Goal: Task Accomplishment & Management: Complete application form

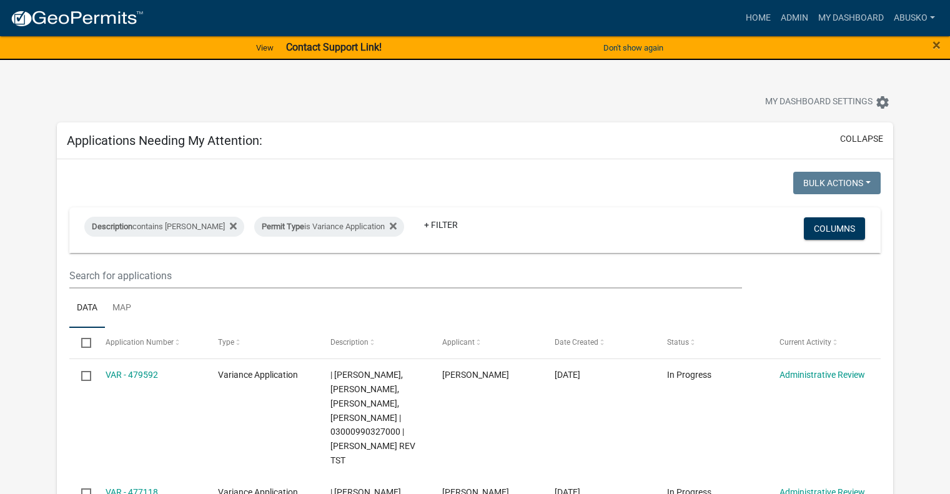
select select "1: 25"
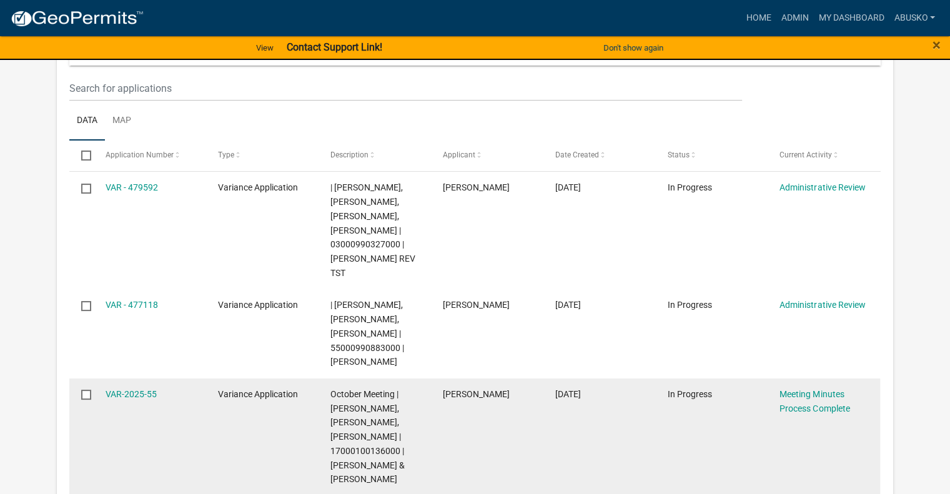
scroll to position [250, 0]
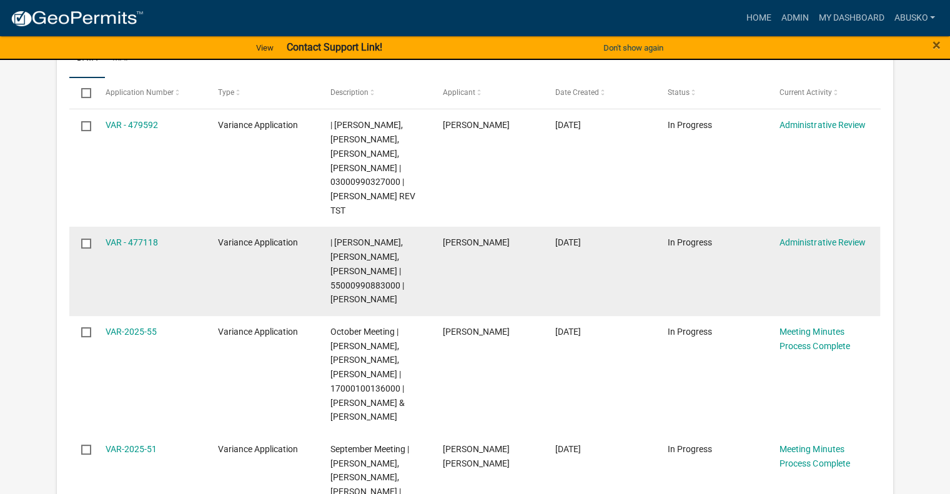
click at [491, 284] on datatable-body-cell "[PERSON_NAME]" at bounding box center [486, 271] width 112 height 89
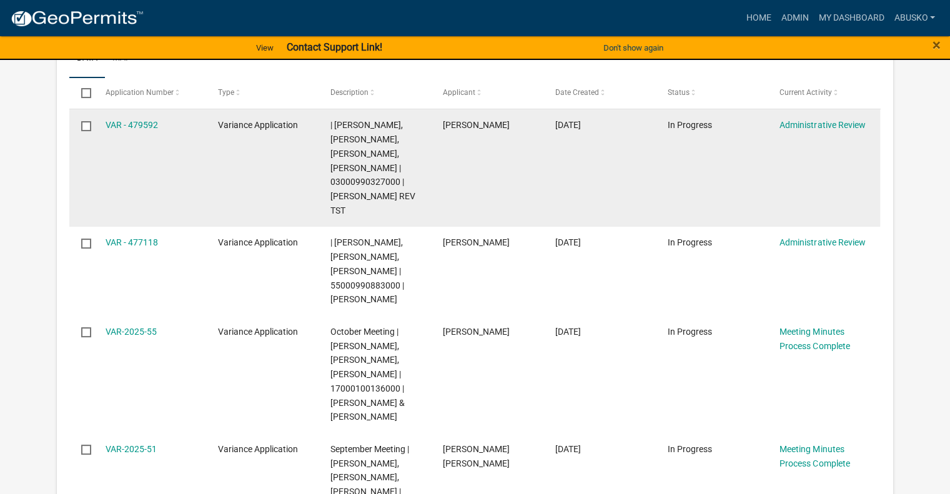
click at [469, 172] on datatable-body-cell "[PERSON_NAME]" at bounding box center [486, 167] width 112 height 117
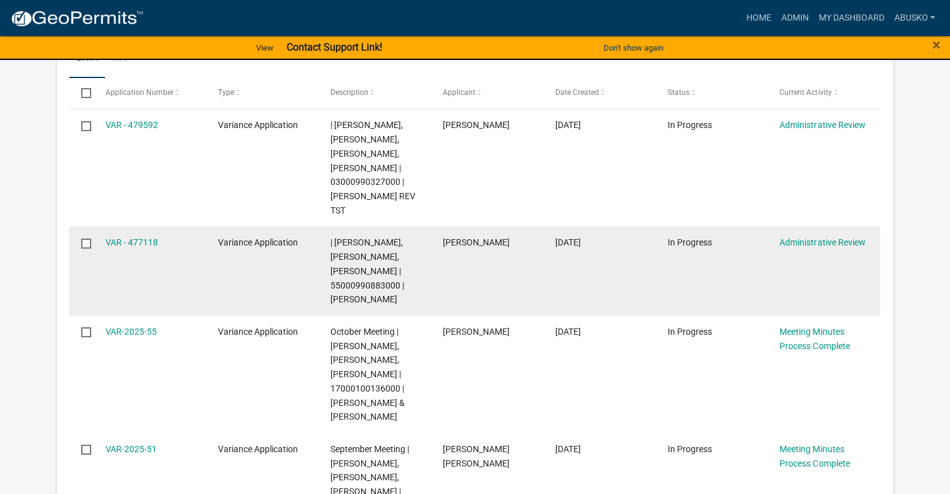
click at [479, 259] on datatable-body-cell "[PERSON_NAME]" at bounding box center [486, 271] width 112 height 89
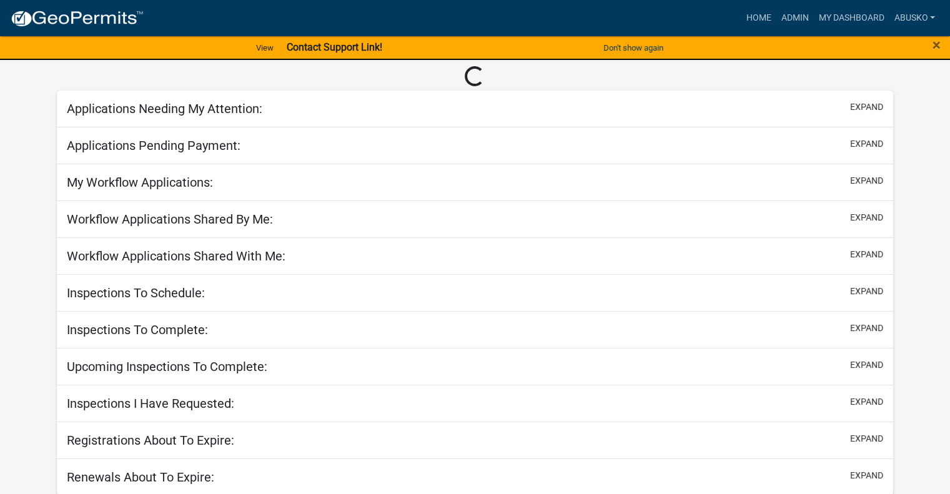
select select "1: 25"
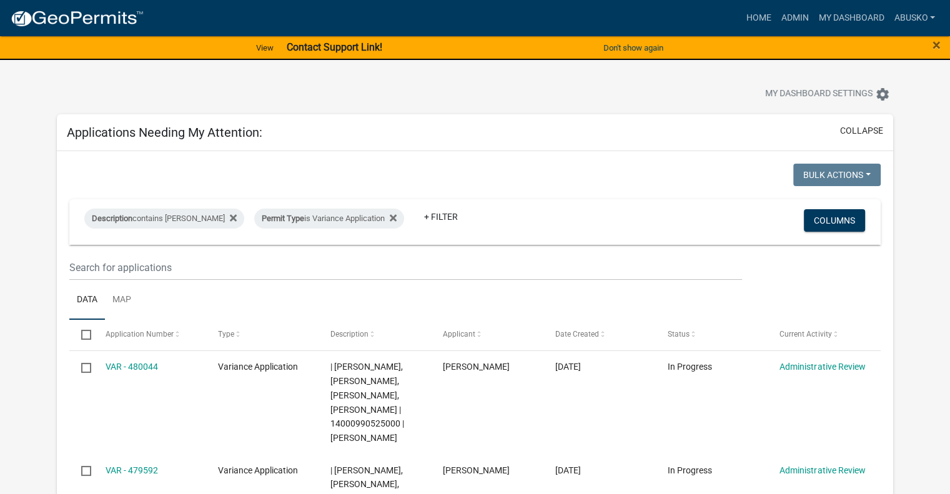
scroll to position [62, 0]
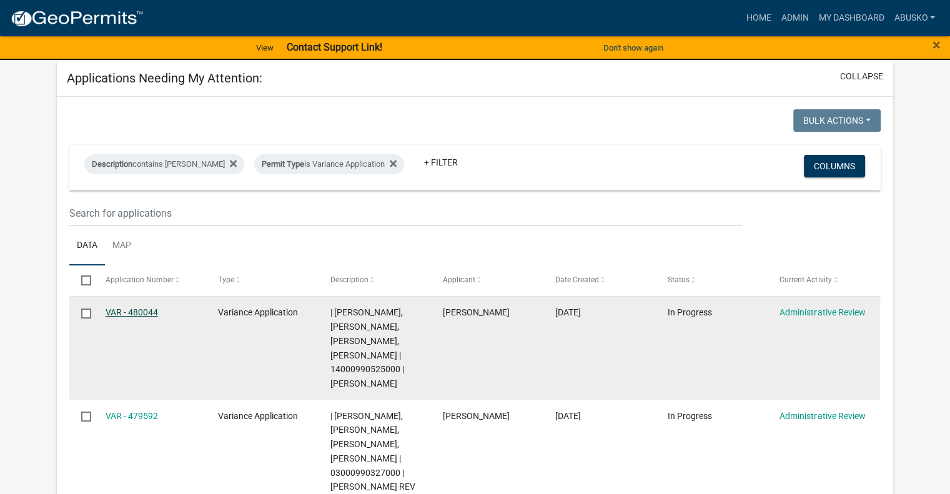
click at [152, 310] on link "VAR - 480044" at bounding box center [132, 312] width 52 height 10
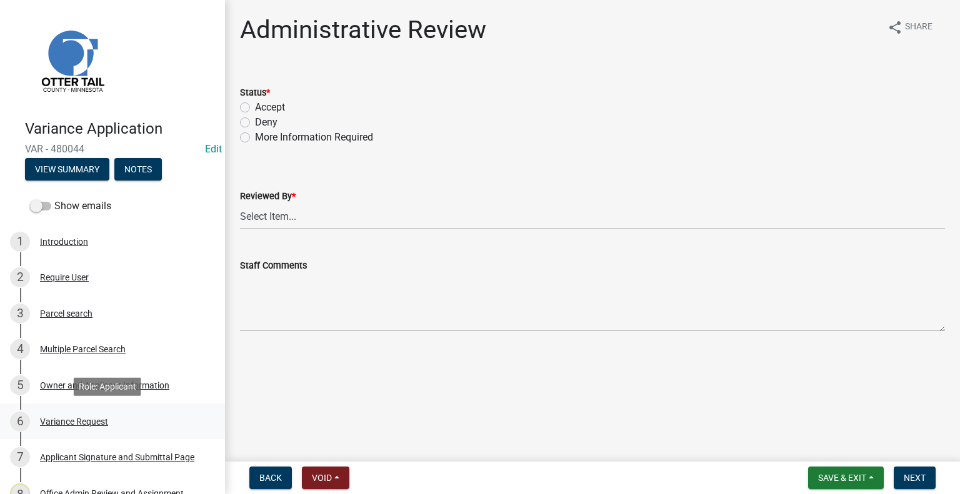
click at [89, 422] on div "Variance Request" at bounding box center [74, 421] width 68 height 9
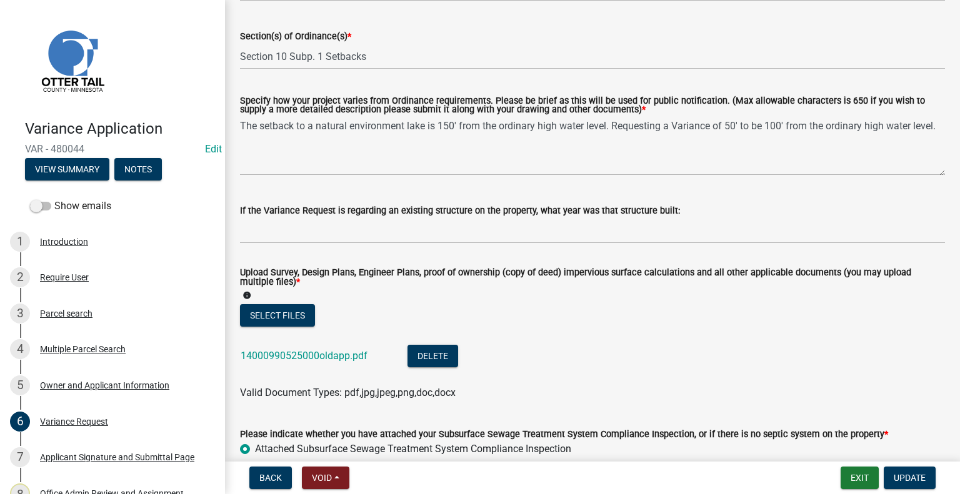
scroll to position [250, 0]
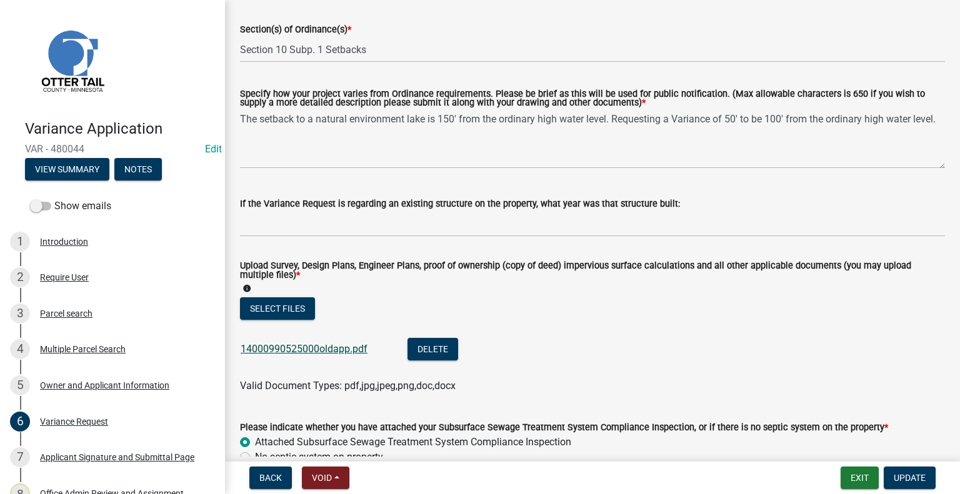
click at [304, 347] on link "14000990525000oldapp.pdf" at bounding box center [304, 349] width 127 height 12
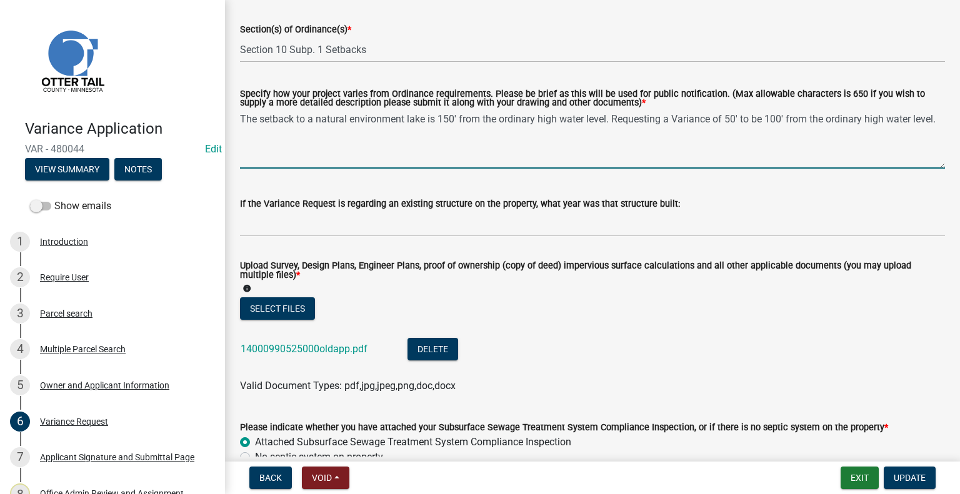
click at [276, 131] on textarea "The setback to a natural environment lake is 150' from the ordinary high water …" at bounding box center [592, 139] width 705 height 59
type textarea "The setback to a natural environment lake is 150' from the ordinary high water …"
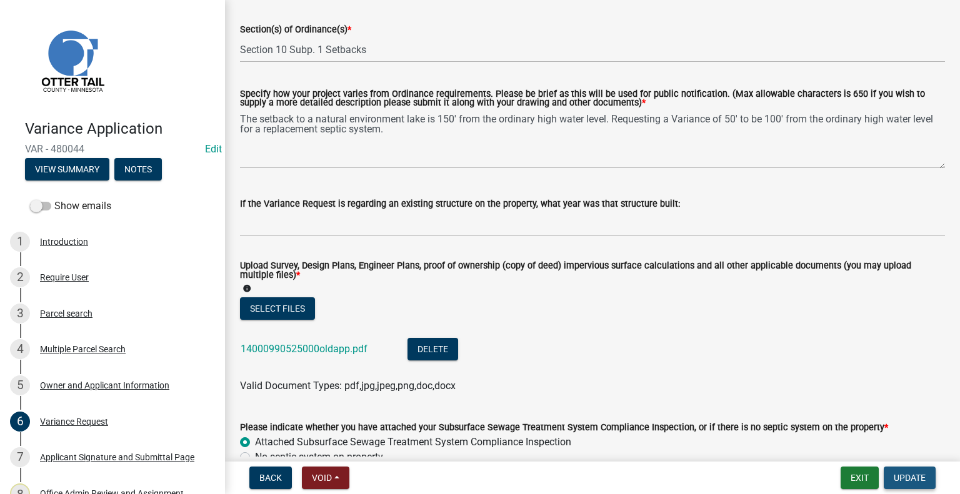
click at [921, 477] on span "Update" at bounding box center [909, 478] width 32 height 10
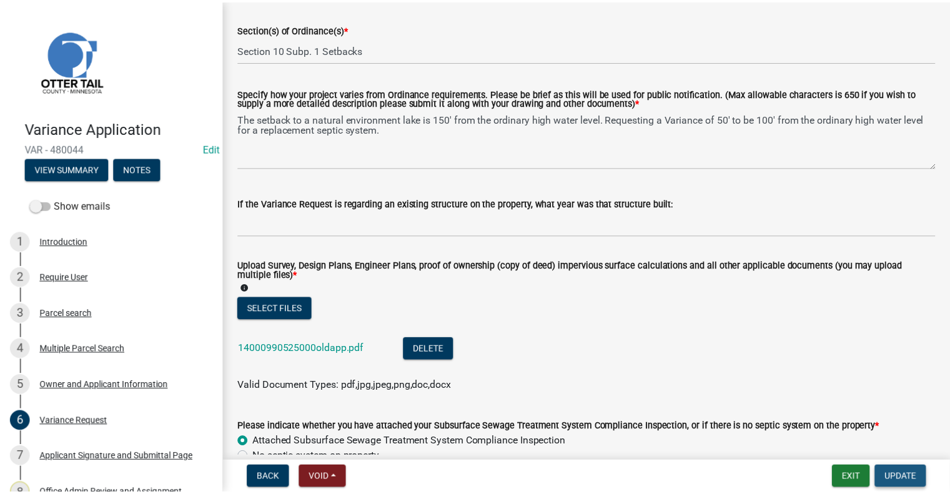
scroll to position [0, 0]
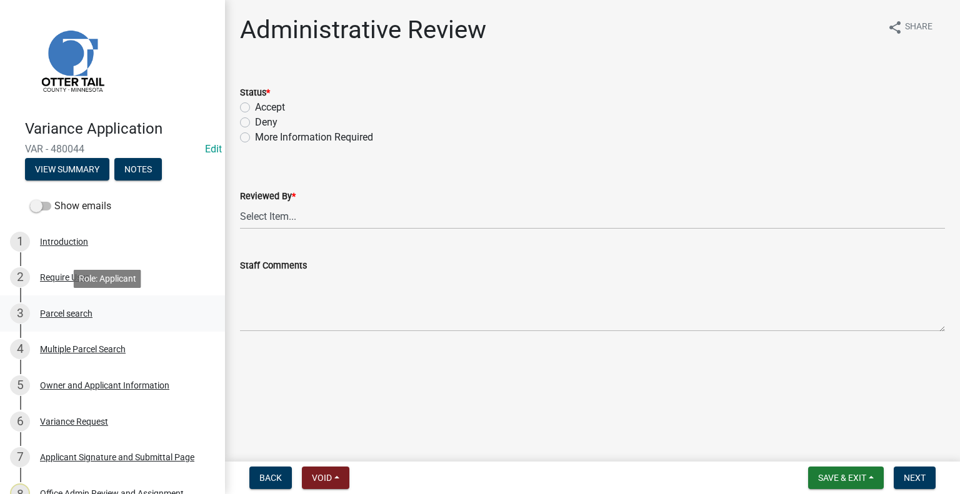
click at [77, 314] on div "Parcel search" at bounding box center [66, 313] width 52 height 9
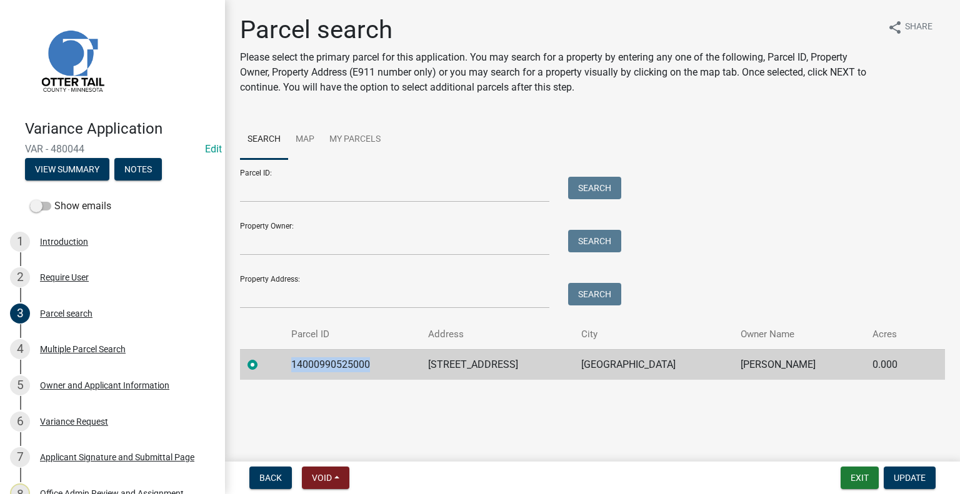
drag, startPoint x: 379, startPoint y: 363, endPoint x: 297, endPoint y: 367, distance: 81.3
click at [297, 367] on td "14000990525000" at bounding box center [352, 364] width 137 height 31
copy td "14000990525000"
click at [856, 474] on button "Exit" at bounding box center [859, 478] width 38 height 22
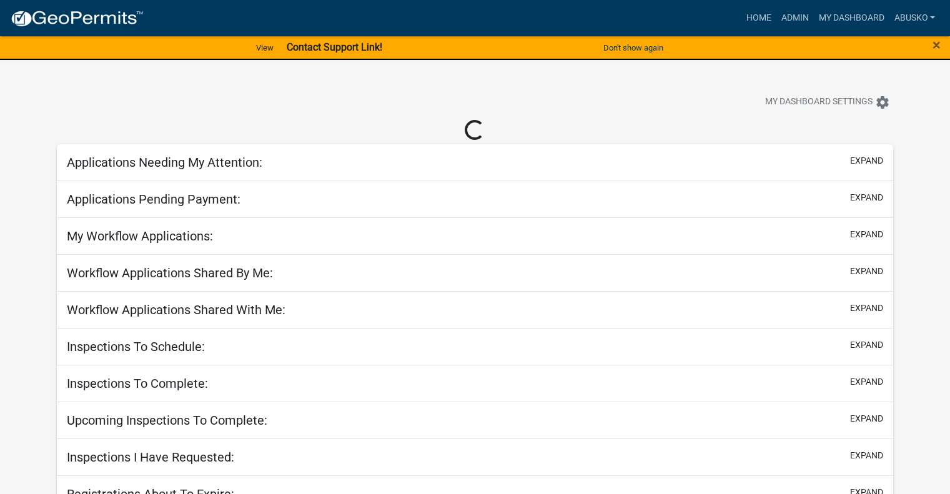
select select "1: 25"
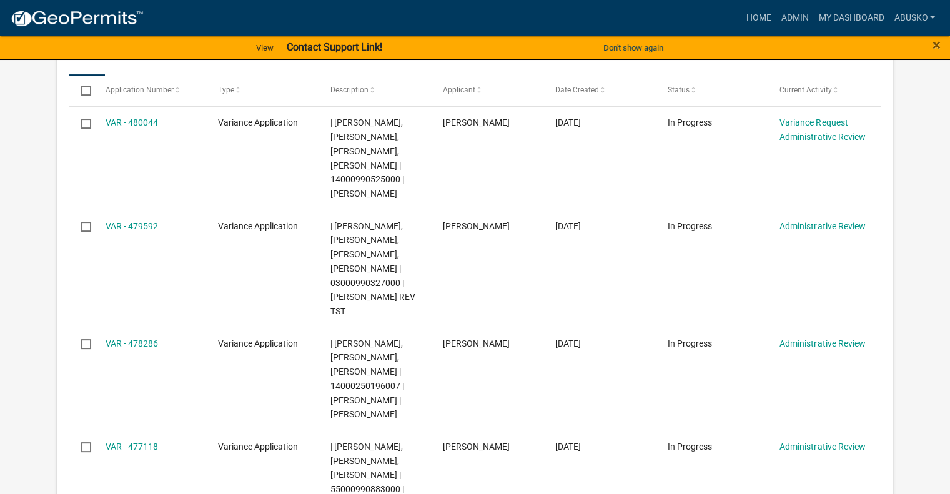
scroll to position [353, 0]
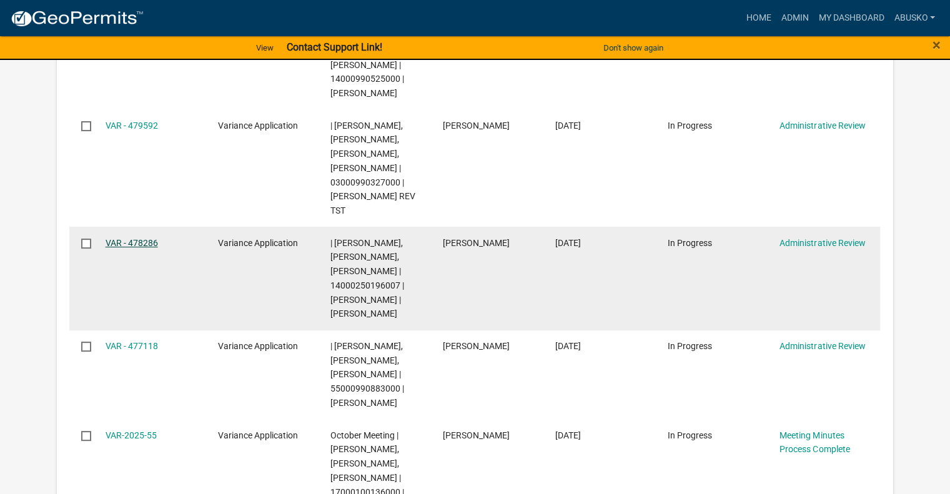
click at [143, 242] on link "VAR - 478286" at bounding box center [132, 243] width 52 height 10
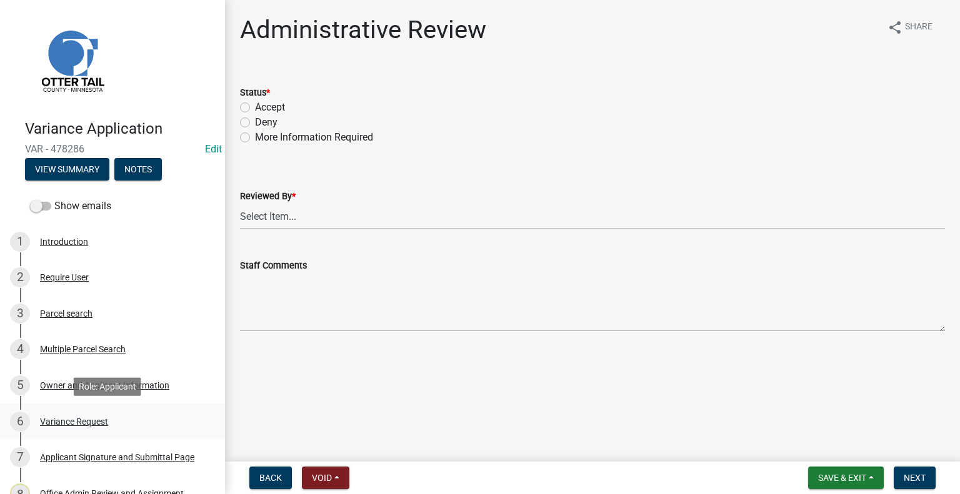
click at [72, 423] on div "Variance Request" at bounding box center [74, 421] width 68 height 9
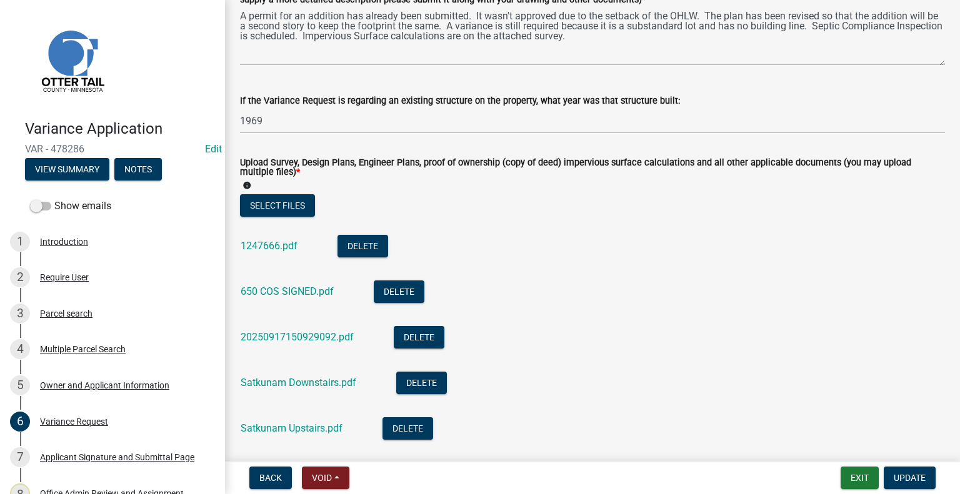
scroll to position [375, 0]
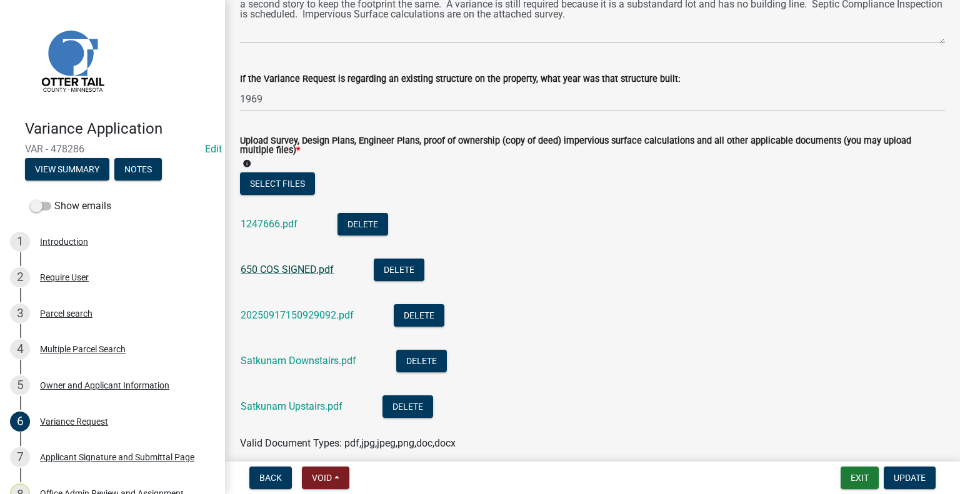
click at [287, 269] on link "650 COS SIGNED.pdf" at bounding box center [287, 270] width 93 height 12
click at [280, 227] on link "1247666.pdf" at bounding box center [269, 224] width 57 height 12
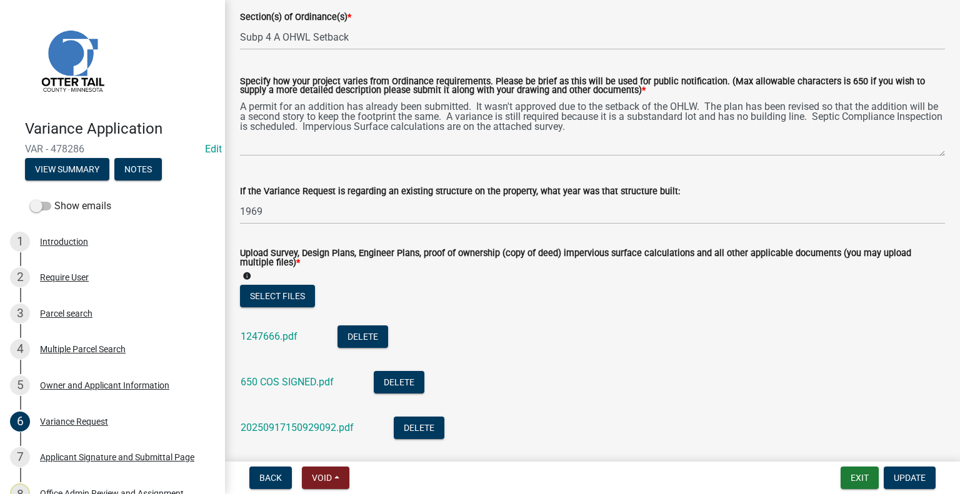
scroll to position [250, 0]
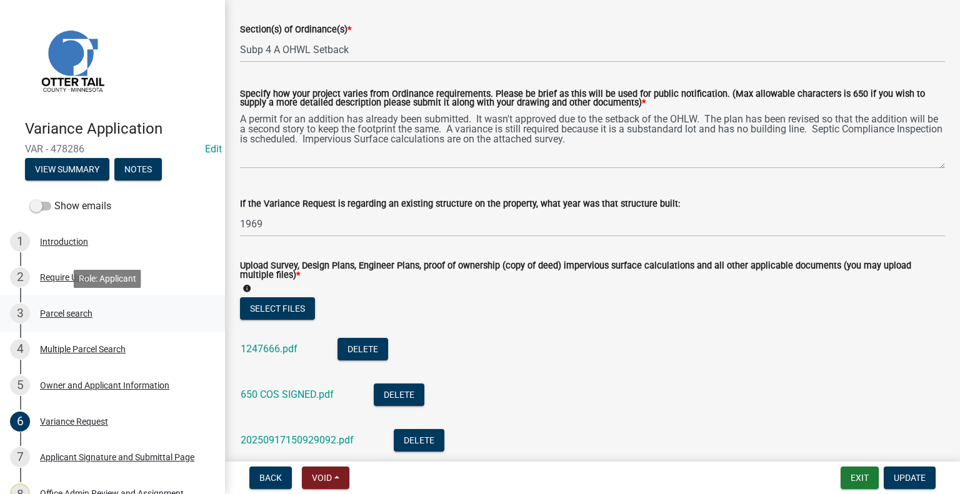
click at [67, 320] on div "3 Parcel search" at bounding box center [107, 314] width 195 height 20
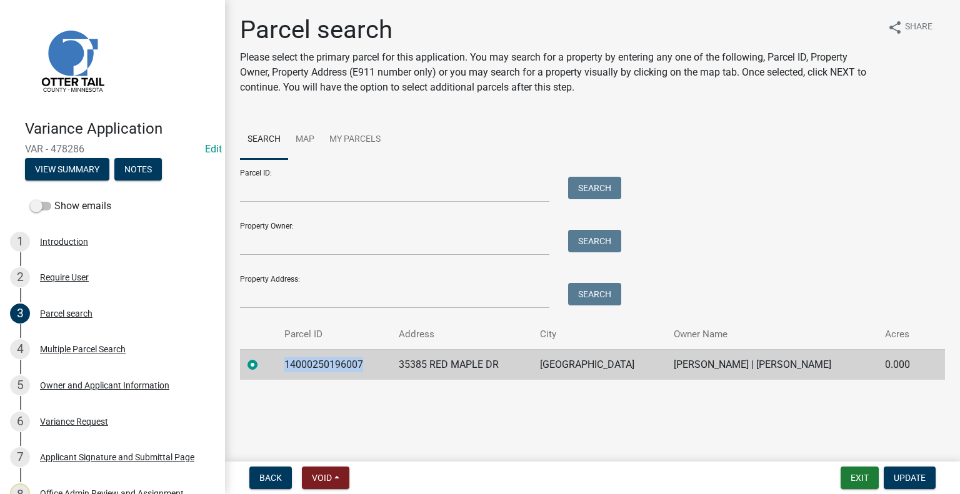
drag, startPoint x: 367, startPoint y: 366, endPoint x: 287, endPoint y: 372, distance: 80.2
click at [287, 372] on td "14000250196007" at bounding box center [334, 364] width 115 height 31
copy td "14000250196007"
click at [85, 417] on div "Variance Request" at bounding box center [74, 421] width 68 height 9
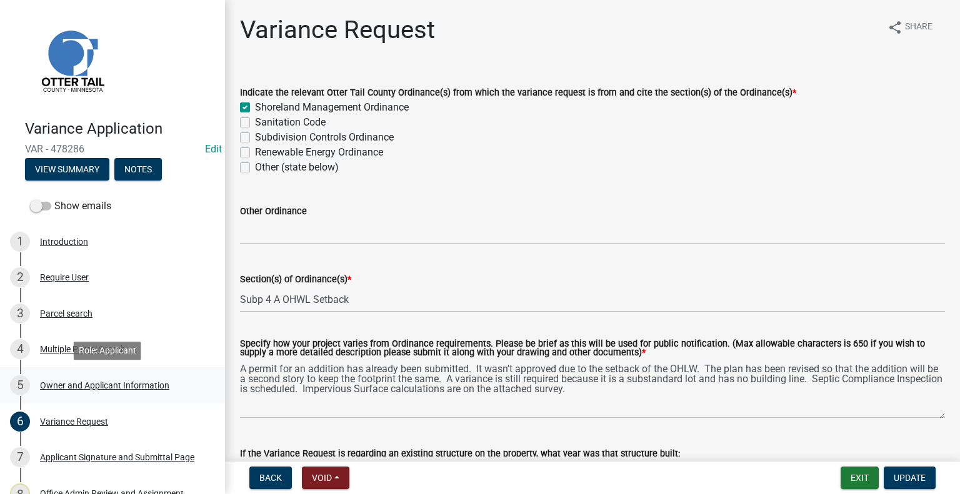
click at [86, 387] on div "Owner and Applicant Information" at bounding box center [104, 385] width 129 height 9
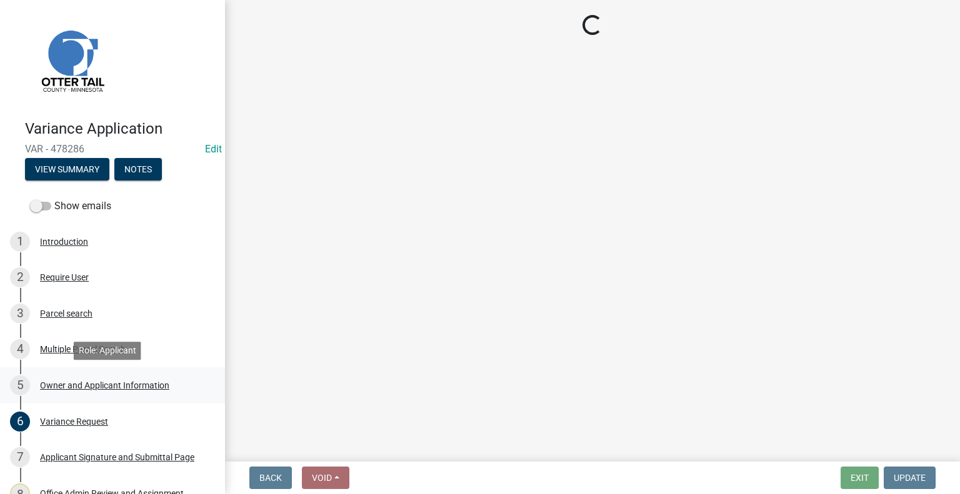
select select "da3f784e-0010-43cd-bd09-4cbc046e05e4"
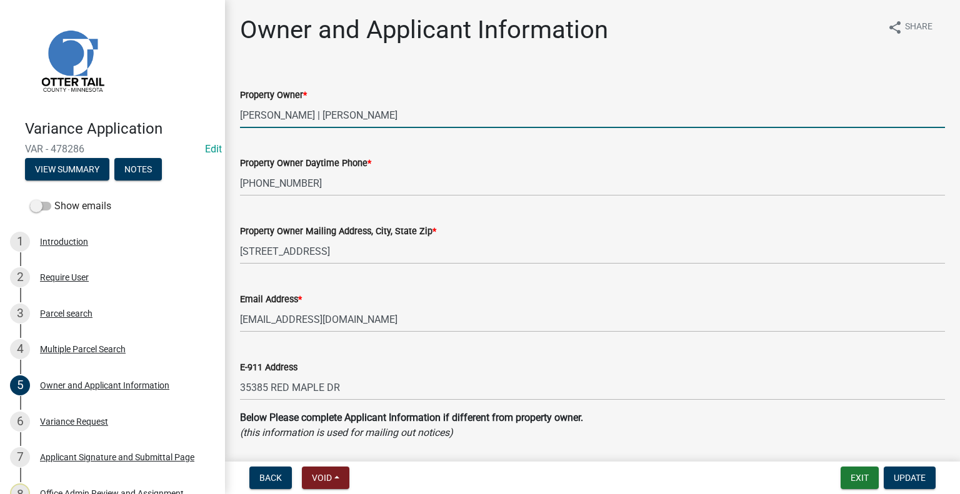
click at [357, 117] on input "KENNETH E SATKUNAM | JILL M SATKUNAM" at bounding box center [592, 115] width 705 height 26
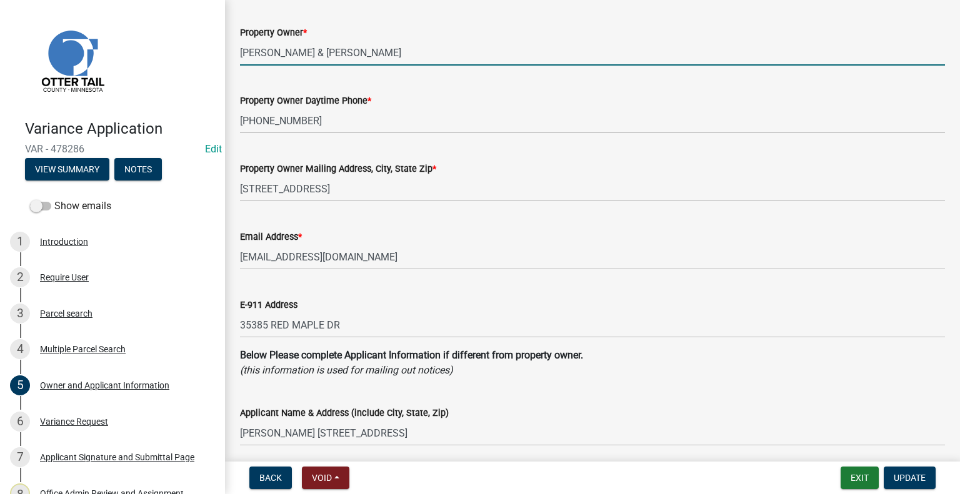
scroll to position [125, 0]
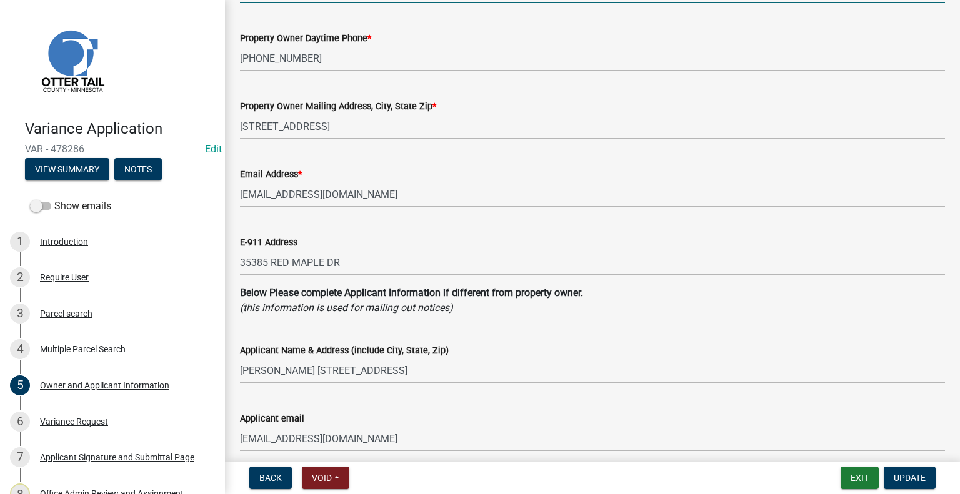
type input "KENNETH E & JILL M SATKUNAM"
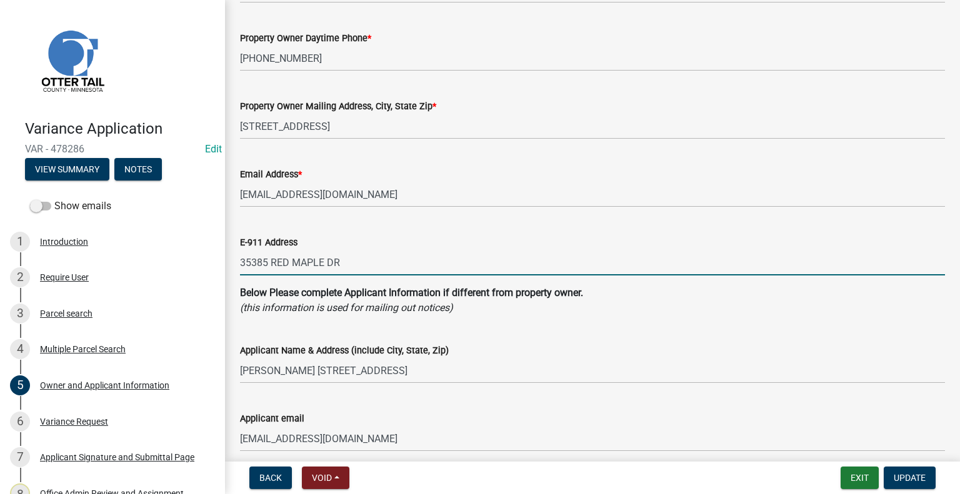
drag, startPoint x: 241, startPoint y: 262, endPoint x: 258, endPoint y: 259, distance: 17.8
click at [266, 261] on input "35385 RED MAPLE DR" at bounding box center [592, 263] width 705 height 26
click at [81, 417] on div "Variance Request" at bounding box center [74, 421] width 68 height 9
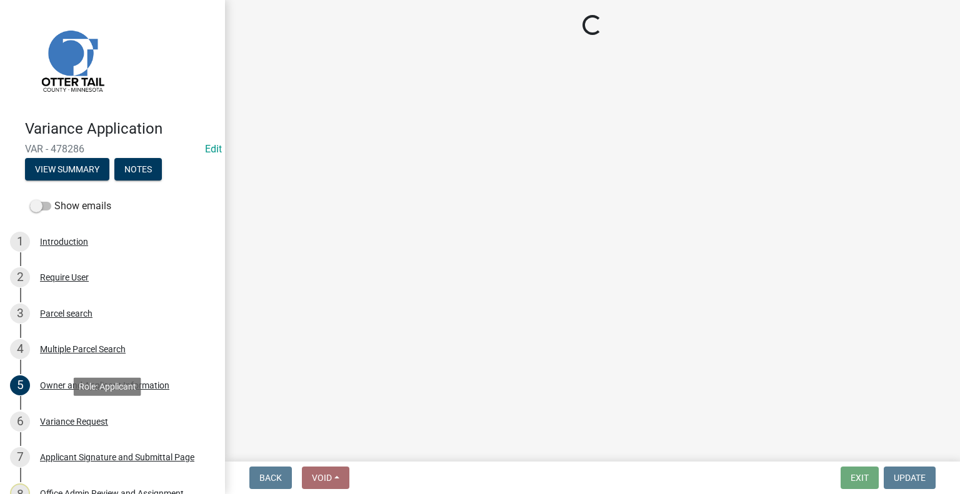
scroll to position [0, 0]
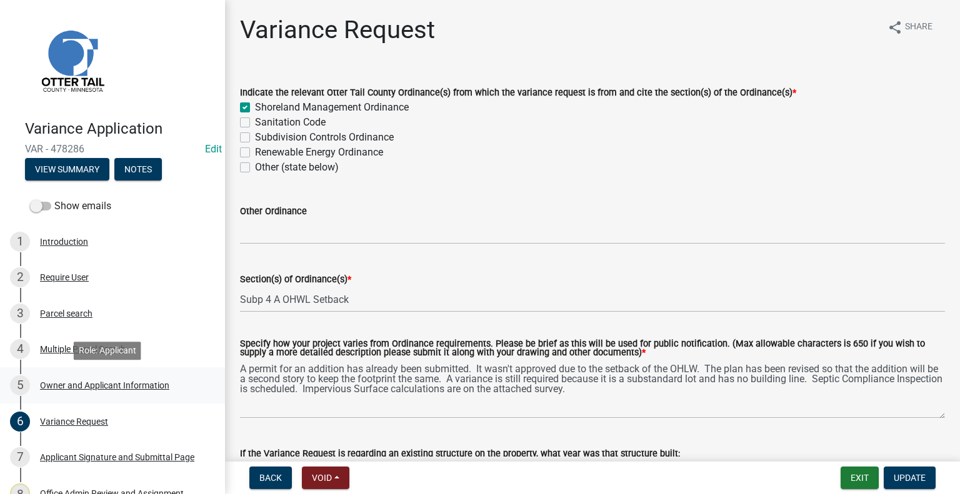
click at [76, 387] on div "Owner and Applicant Information" at bounding box center [104, 385] width 129 height 9
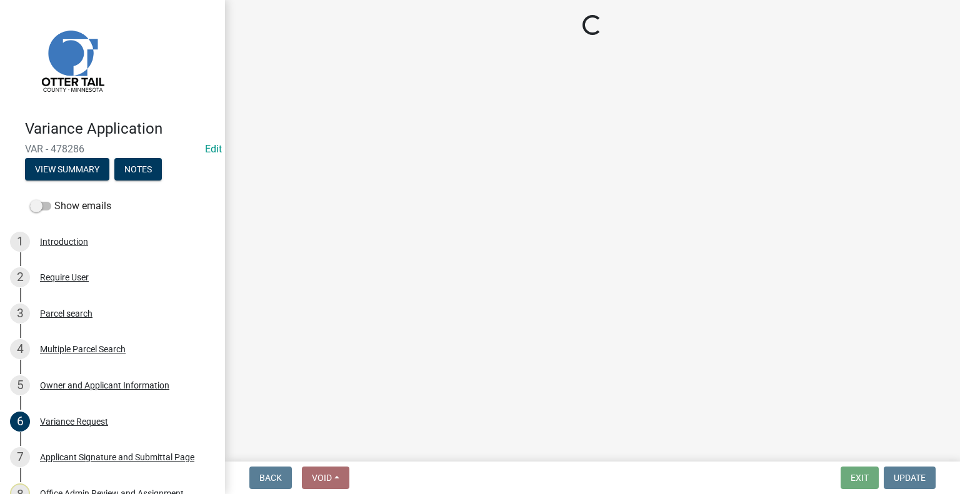
select select "da3f784e-0010-43cd-bd09-4cbc046e05e4"
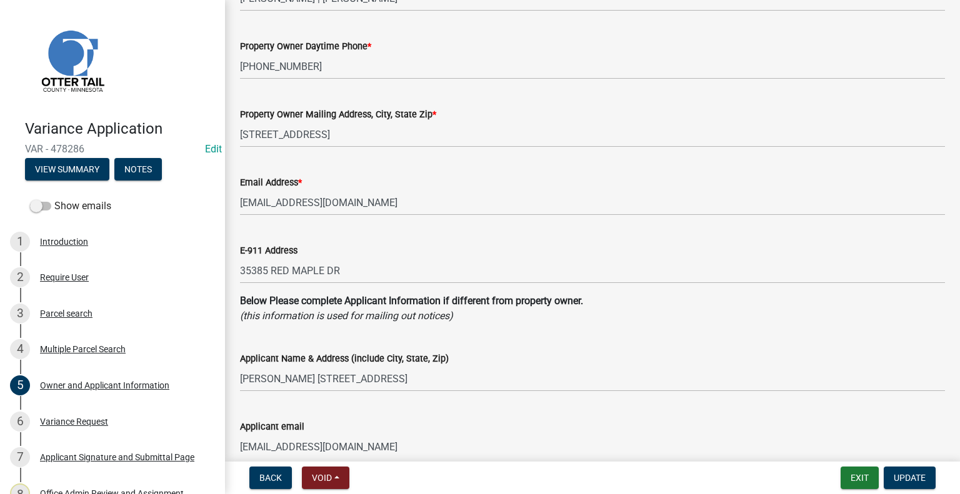
scroll to position [125, 0]
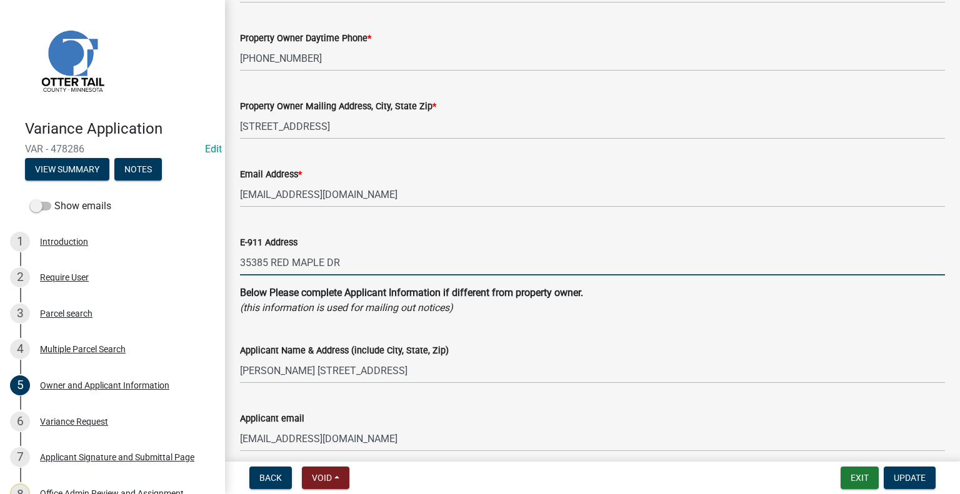
click at [355, 260] on input "35385 RED MAPLE DR" at bounding box center [592, 263] width 705 height 26
paste input "RICHVILLE, MN 56576"
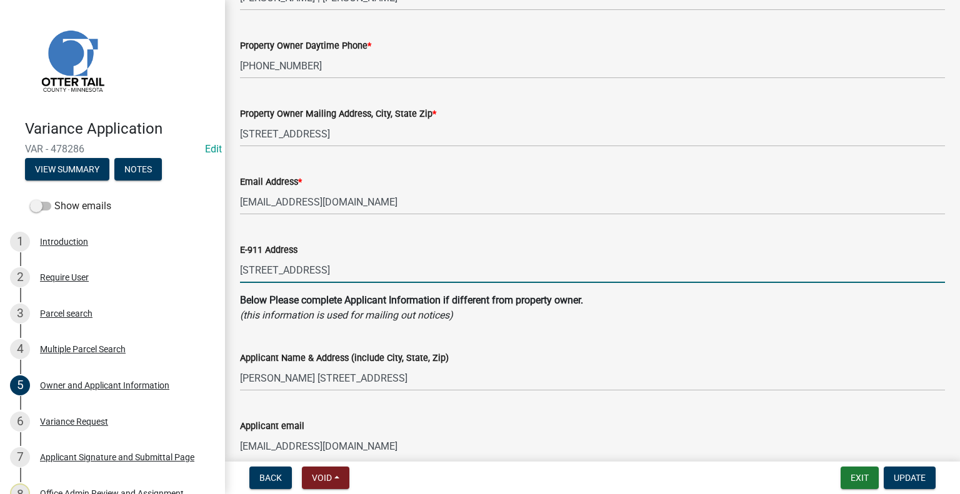
scroll to position [250, 0]
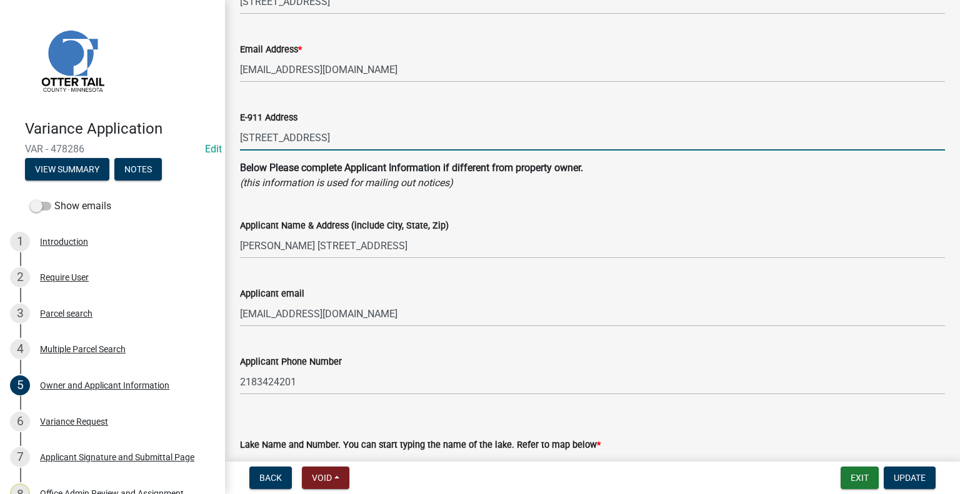
type input "35385 RED MAPLE DR., RICHVILLE, MN 56576"
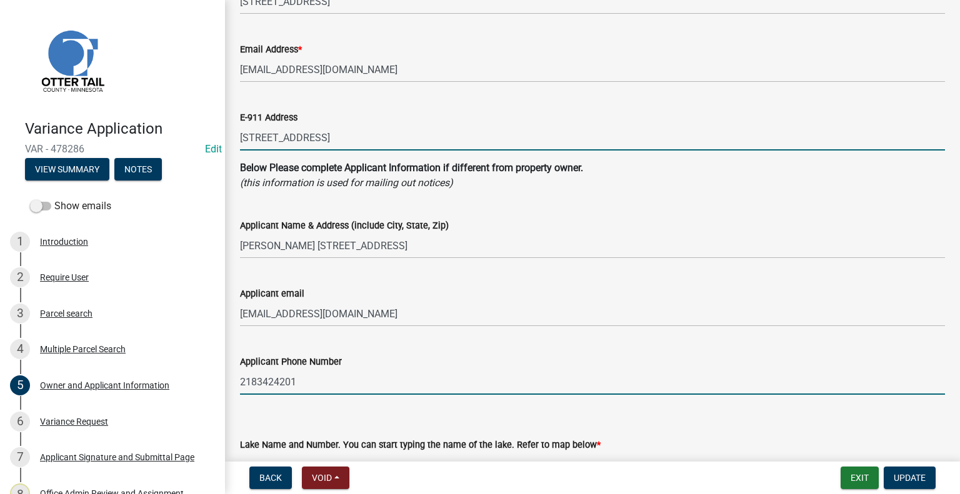
drag, startPoint x: 256, startPoint y: 381, endPoint x: 259, endPoint y: 366, distance: 15.3
click at [256, 380] on input "2183424201" at bounding box center [592, 382] width 705 height 26
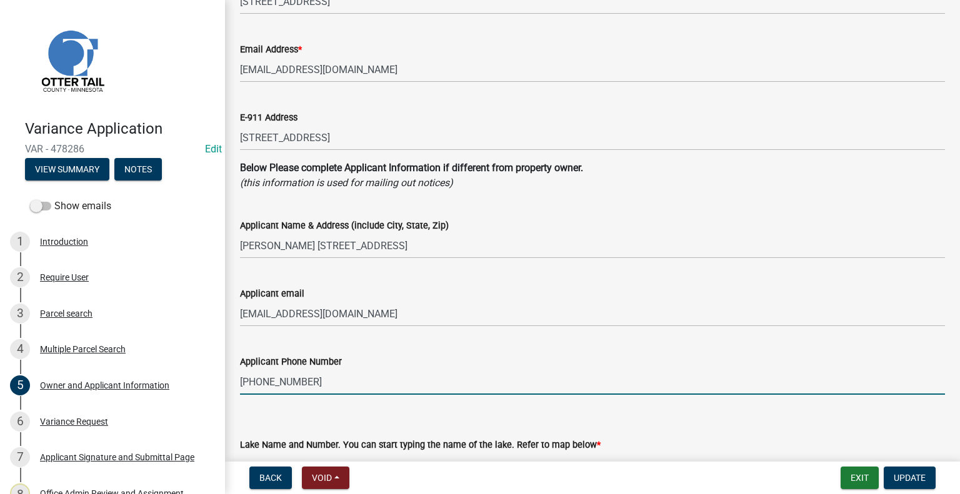
type input "218-342-4201"
click at [502, 362] on div "Applicant Phone Number" at bounding box center [592, 361] width 705 height 15
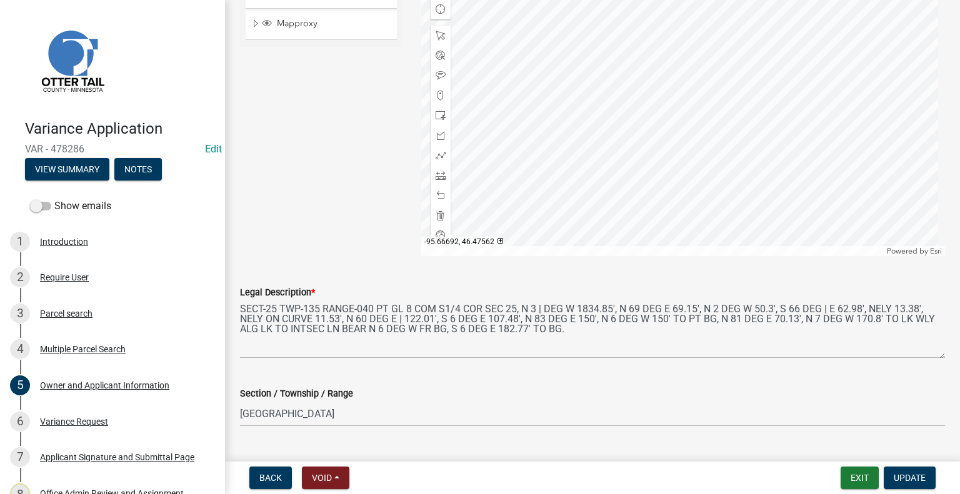
scroll to position [1215, 0]
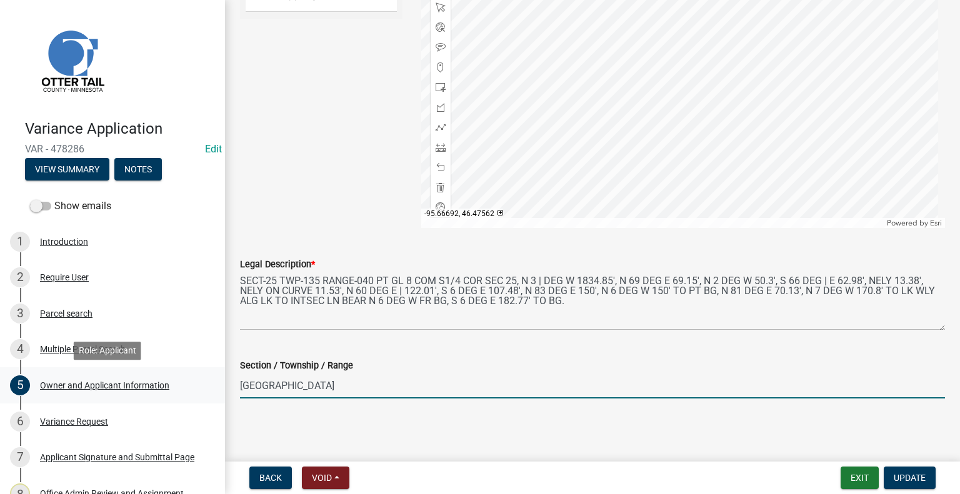
drag, startPoint x: 292, startPoint y: 390, endPoint x: 191, endPoint y: 387, distance: 101.9
click at [191, 387] on div "Variance Application VAR - 478286 Edit View Summary Notes Show emails 1 Introdu…" at bounding box center [480, 247] width 960 height 494
type input "25 - 135 - 40"
click at [894, 475] on span "Update" at bounding box center [909, 478] width 32 height 10
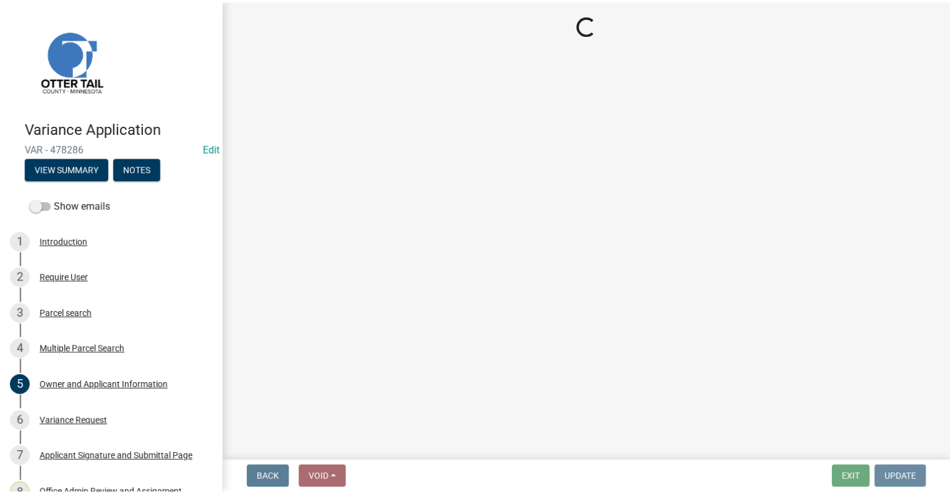
scroll to position [0, 0]
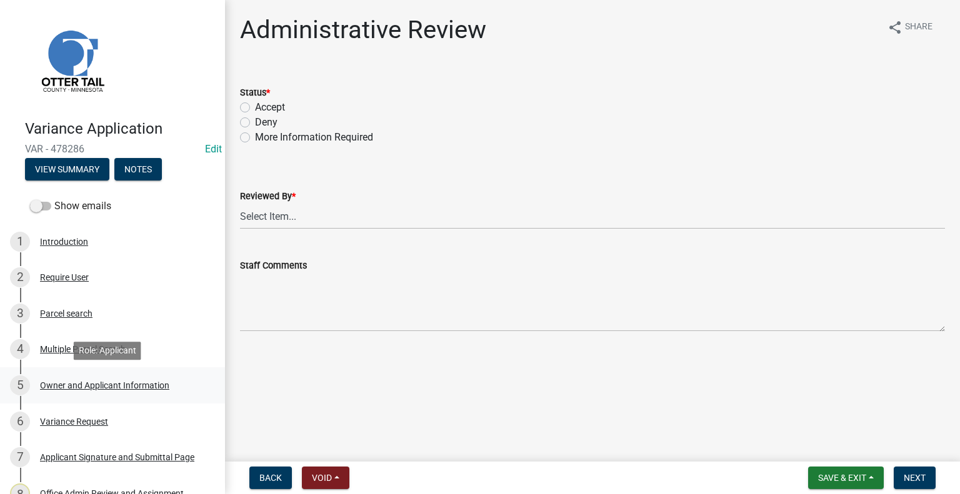
click at [97, 387] on div "Owner and Applicant Information" at bounding box center [104, 385] width 129 height 9
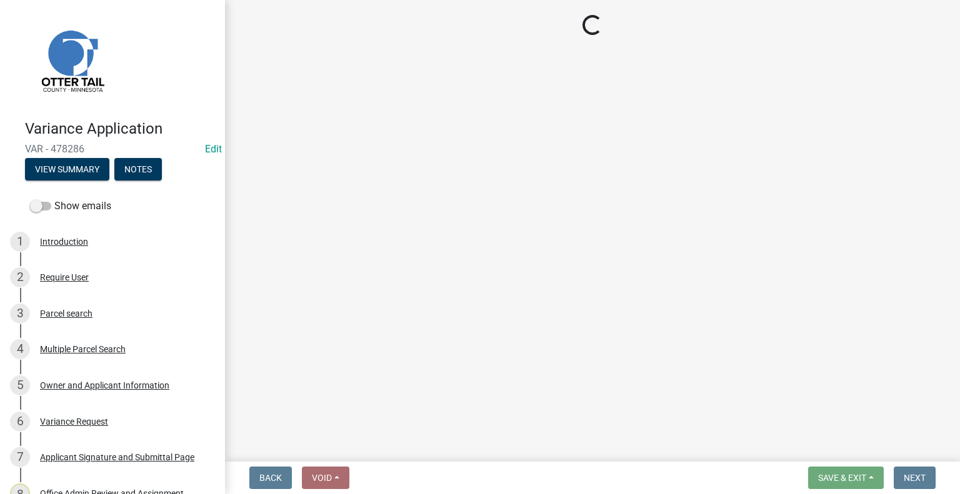
select select "da3f784e-0010-43cd-bd09-4cbc046e05e4"
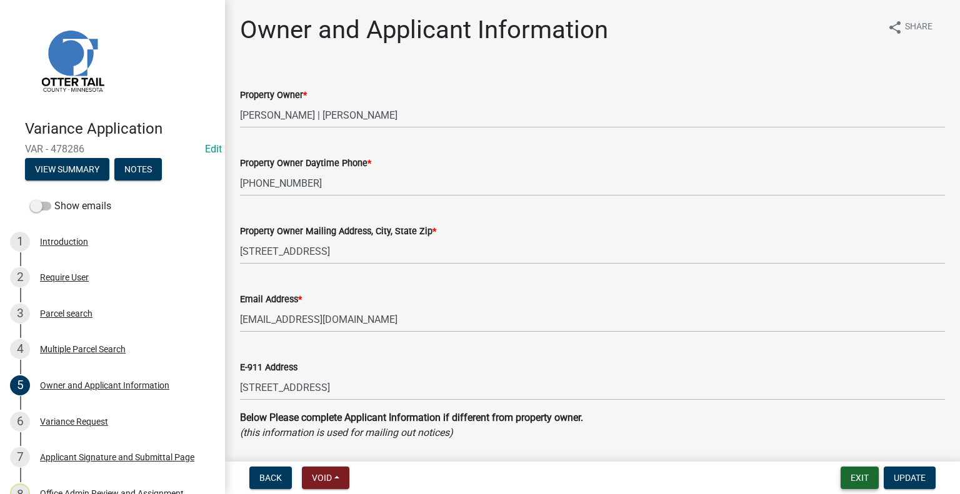
click at [865, 477] on button "Exit" at bounding box center [859, 478] width 38 height 22
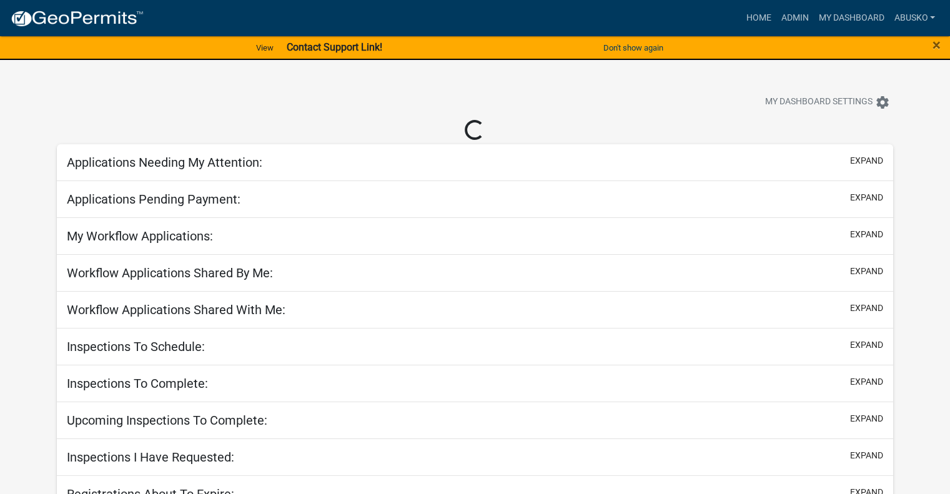
select select "1: 25"
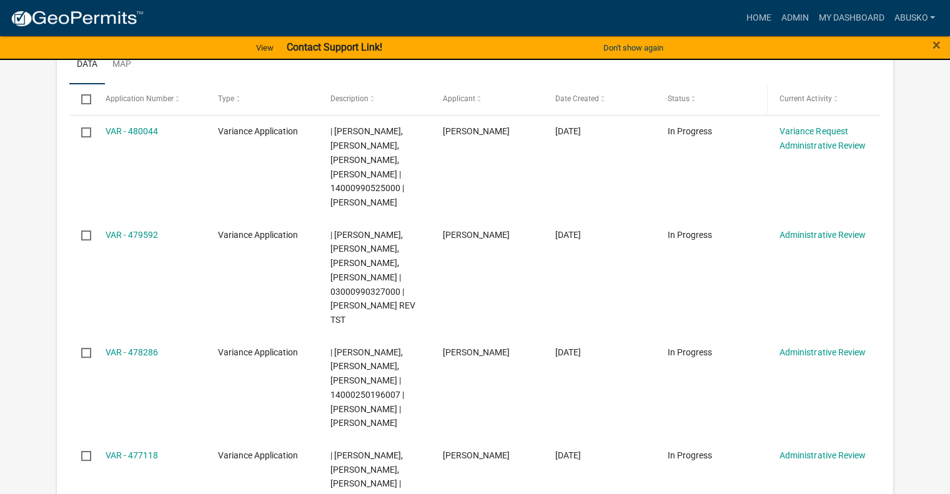
scroll to position [250, 0]
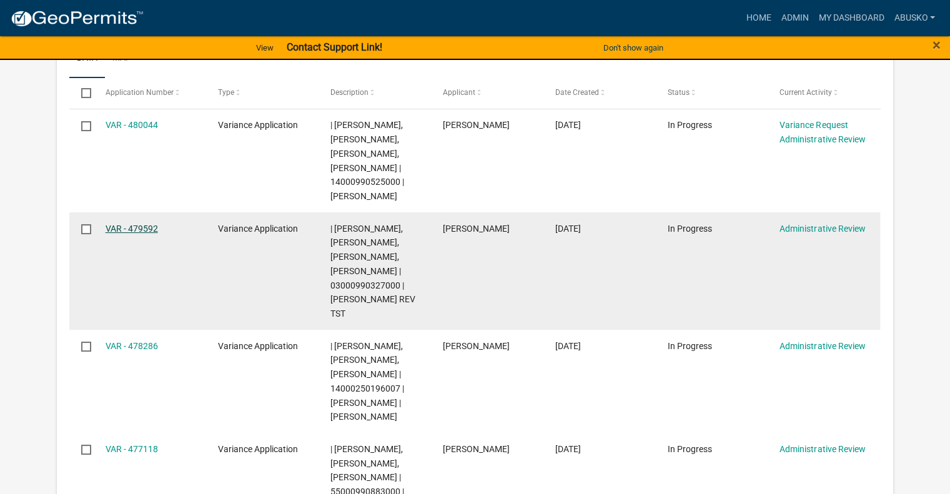
click at [143, 227] on link "VAR - 479592" at bounding box center [132, 229] width 52 height 10
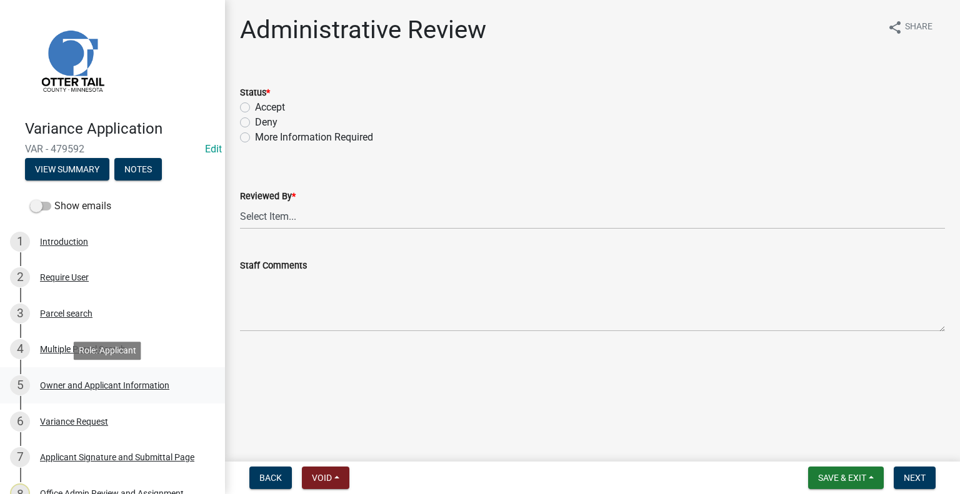
click at [76, 384] on div "Owner and Applicant Information" at bounding box center [104, 385] width 129 height 9
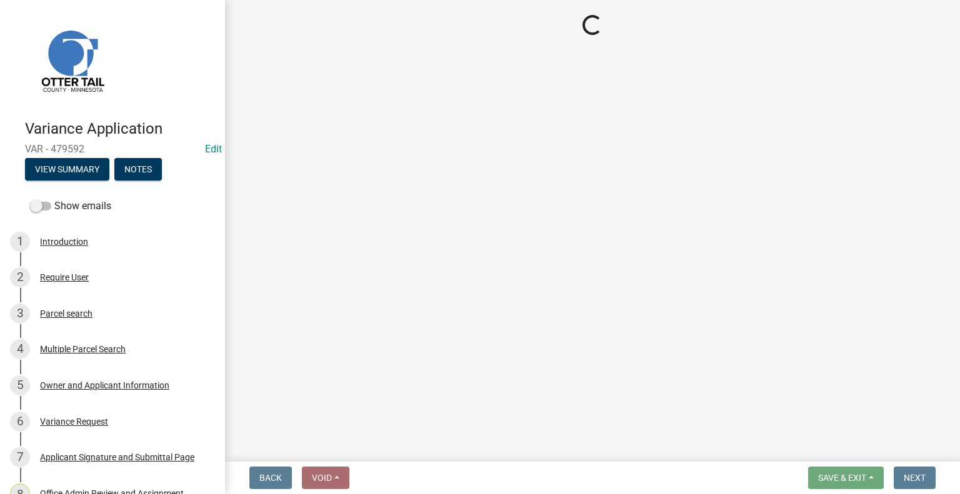
select select "a2d270ad-5657-48d3-98ac-70f45edd23de"
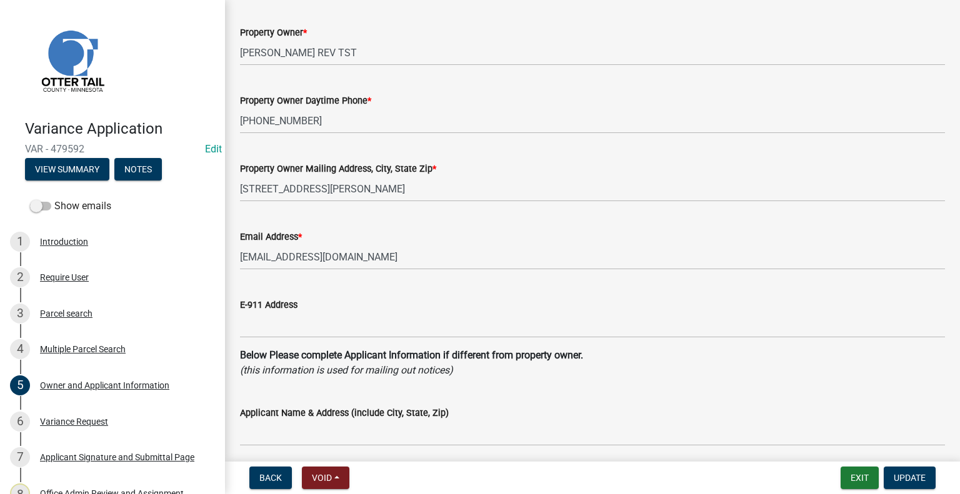
scroll to position [187, 0]
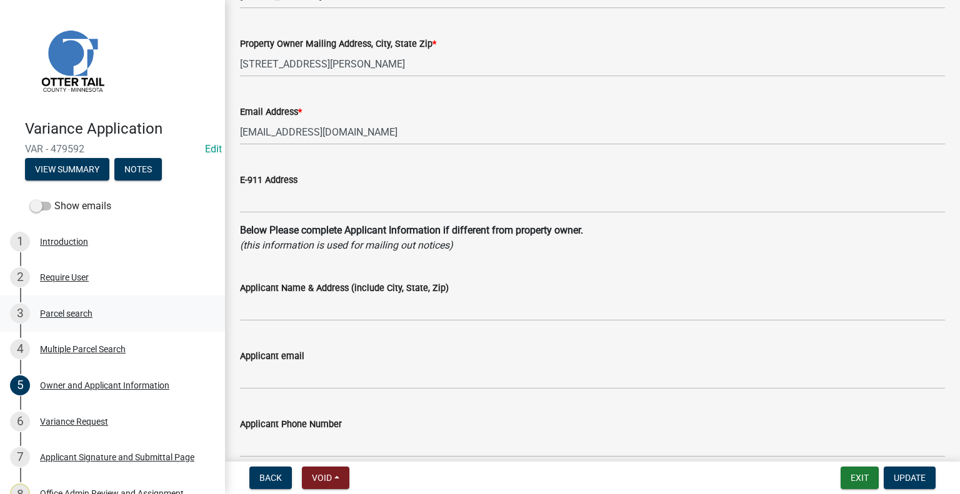
click at [80, 312] on div "Parcel search" at bounding box center [66, 313] width 52 height 9
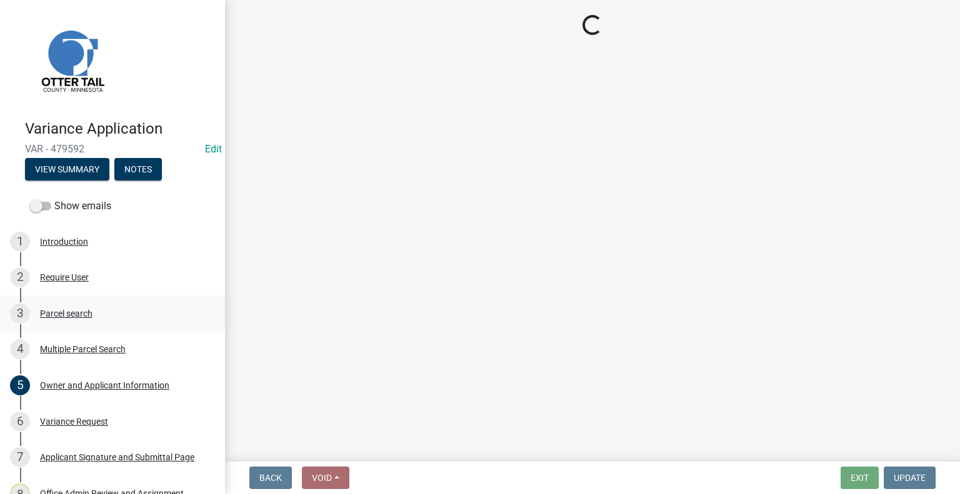
scroll to position [0, 0]
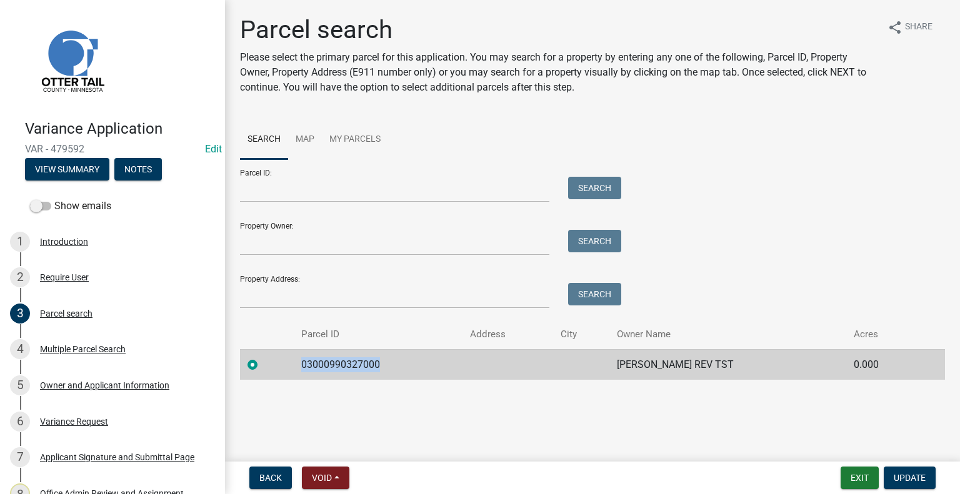
drag, startPoint x: 383, startPoint y: 365, endPoint x: 296, endPoint y: 362, distance: 86.9
click at [296, 362] on td "03000990327000" at bounding box center [378, 364] width 168 height 31
copy td "03000990327000"
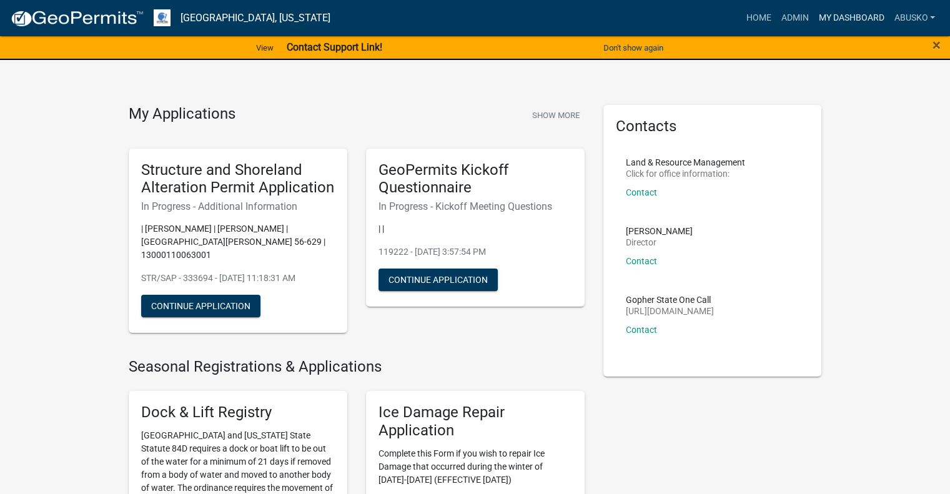
click at [837, 16] on link "My Dashboard" at bounding box center [851, 18] width 76 height 24
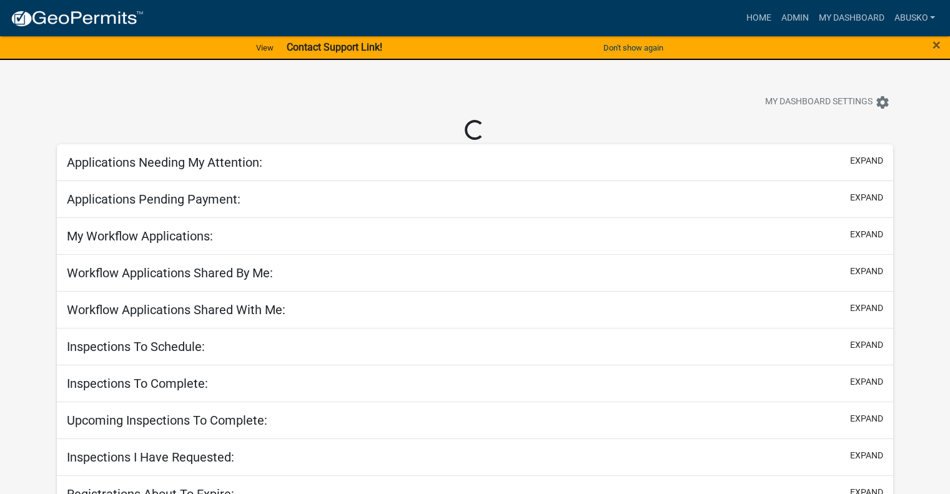
select select "1: 25"
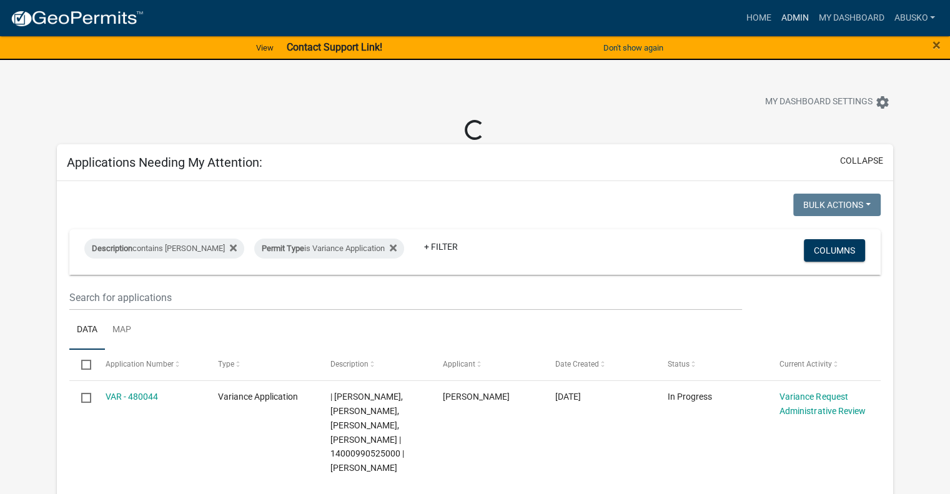
click at [795, 18] on link "Admin" at bounding box center [794, 18] width 37 height 24
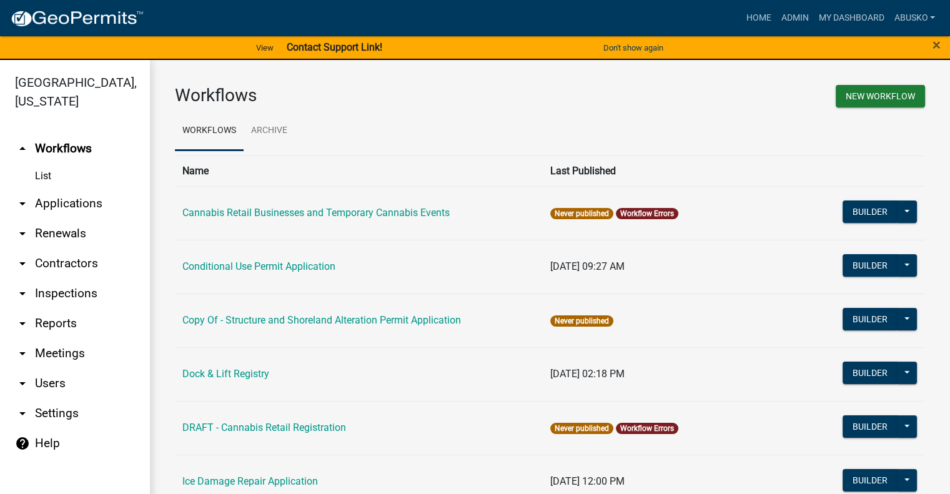
click at [94, 199] on link "arrow_drop_down Applications" at bounding box center [75, 204] width 150 height 30
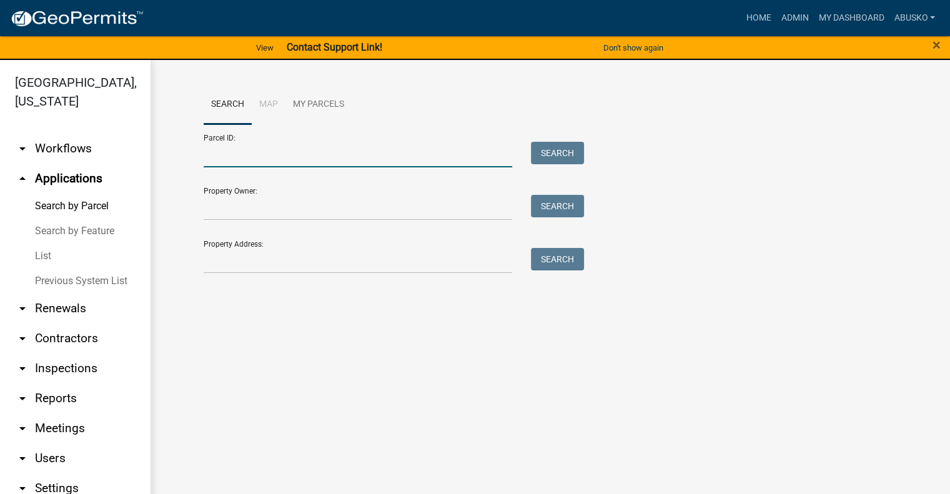
click at [277, 156] on input "Parcel ID:" at bounding box center [358, 155] width 309 height 26
paste input "14000250196007"
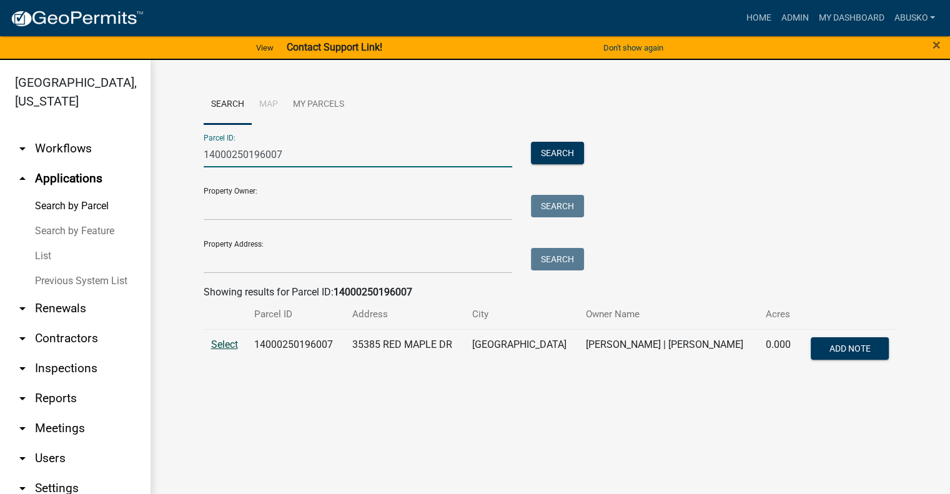
type input "14000250196007"
click at [221, 346] on span "Select" at bounding box center [224, 345] width 27 height 12
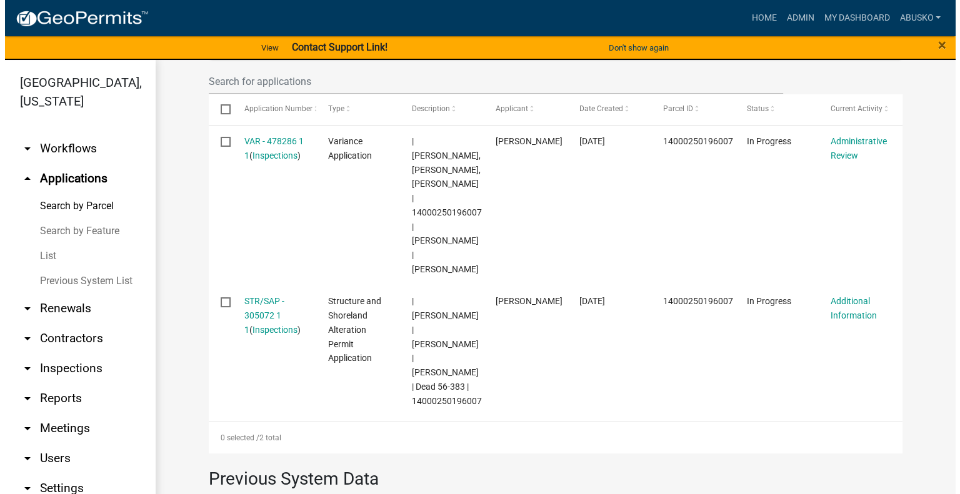
scroll to position [437, 0]
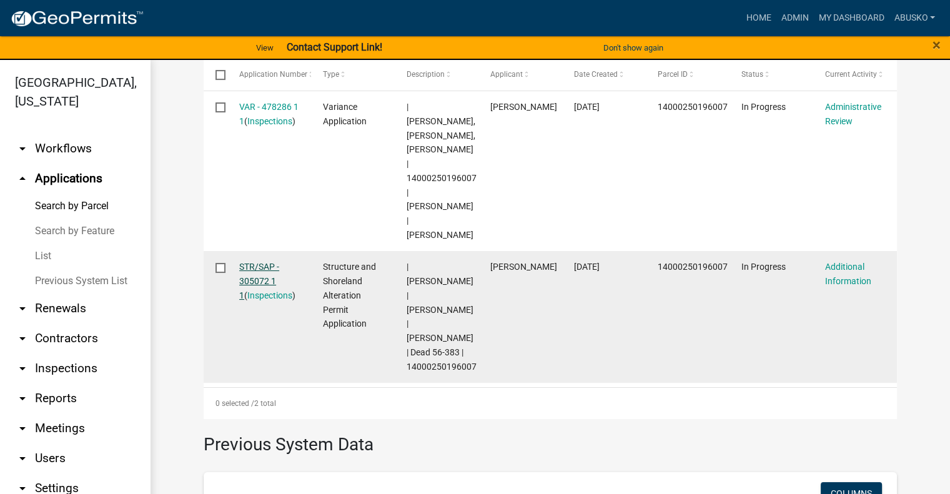
click at [261, 262] on link "STR/SAP - 305072 1 1" at bounding box center [259, 281] width 40 height 39
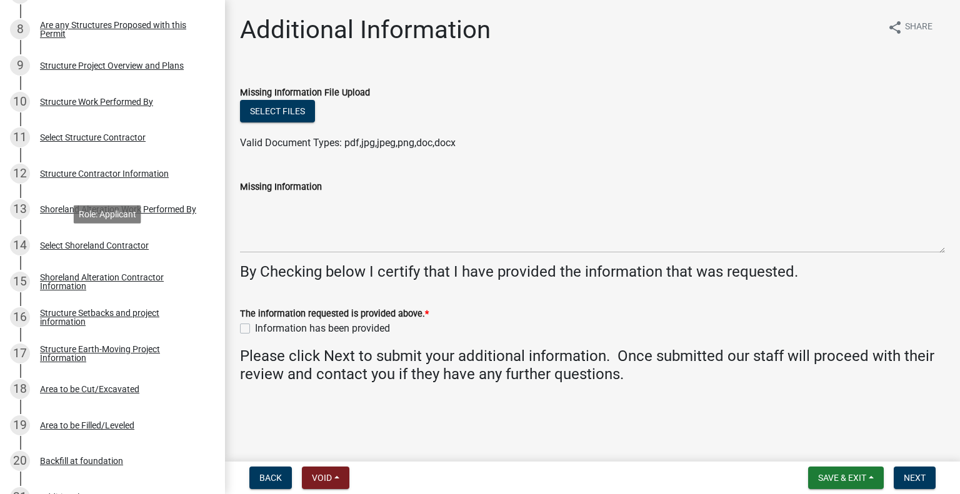
scroll to position [437, 0]
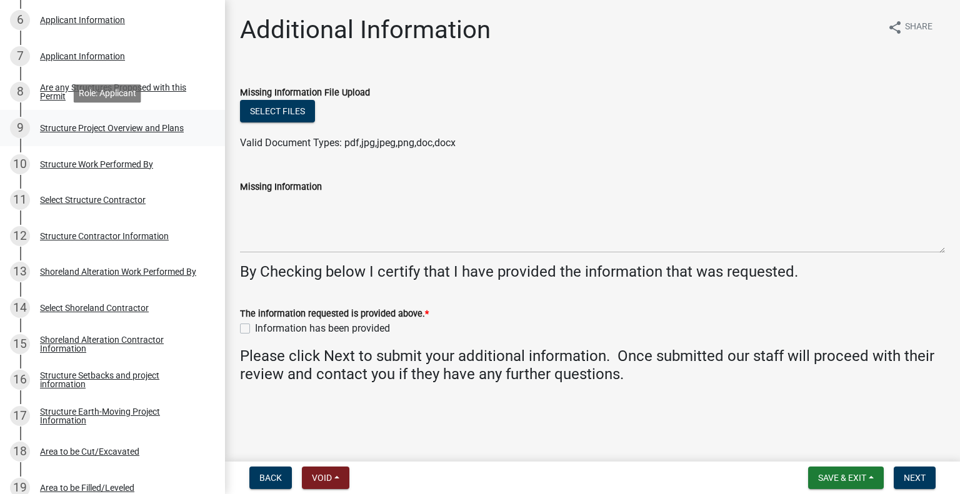
click at [145, 131] on div "Structure Project Overview and Plans" at bounding box center [112, 128] width 144 height 9
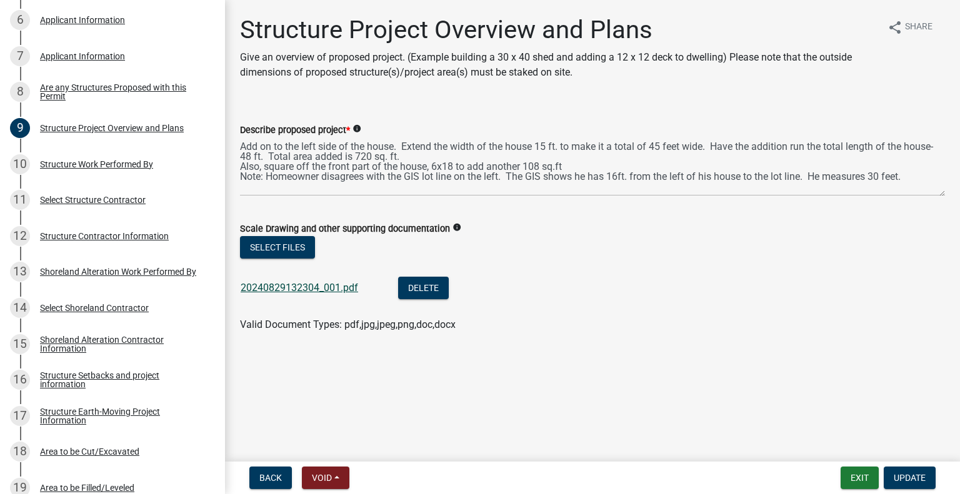
click at [322, 282] on link "20240829132304_001.pdf" at bounding box center [299, 288] width 117 height 12
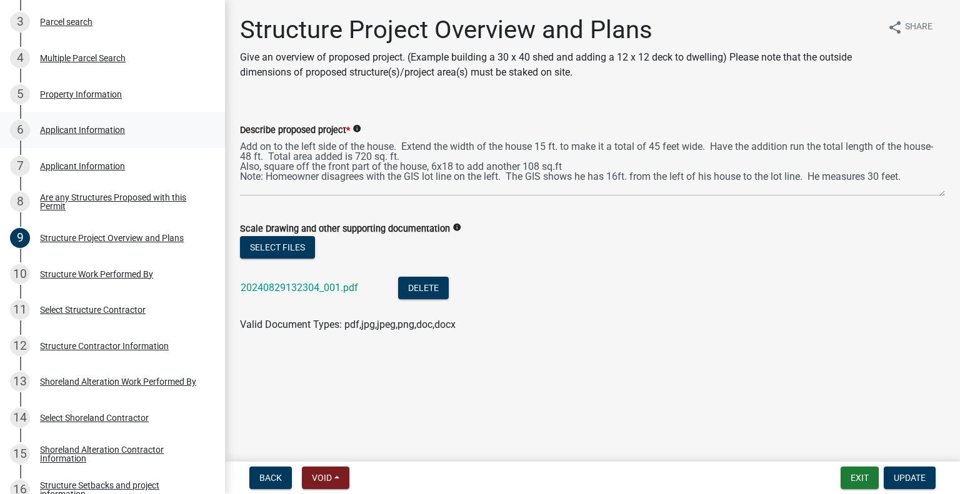
scroll to position [187, 0]
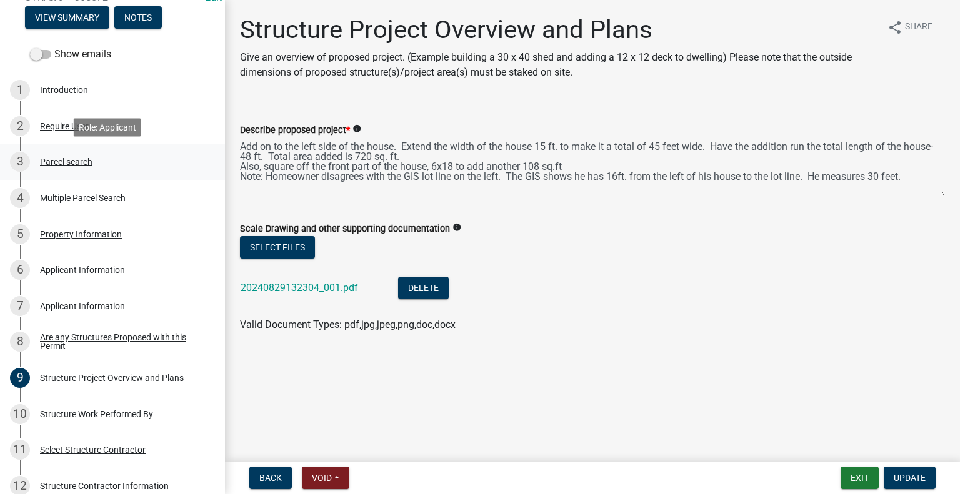
click at [74, 152] on div "3 Parcel search" at bounding box center [107, 162] width 195 height 20
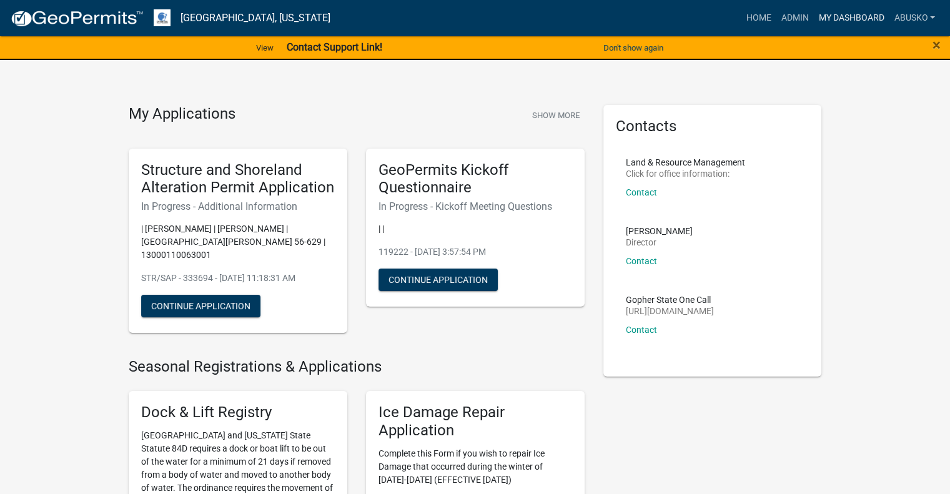
click at [830, 20] on link "My Dashboard" at bounding box center [851, 18] width 76 height 24
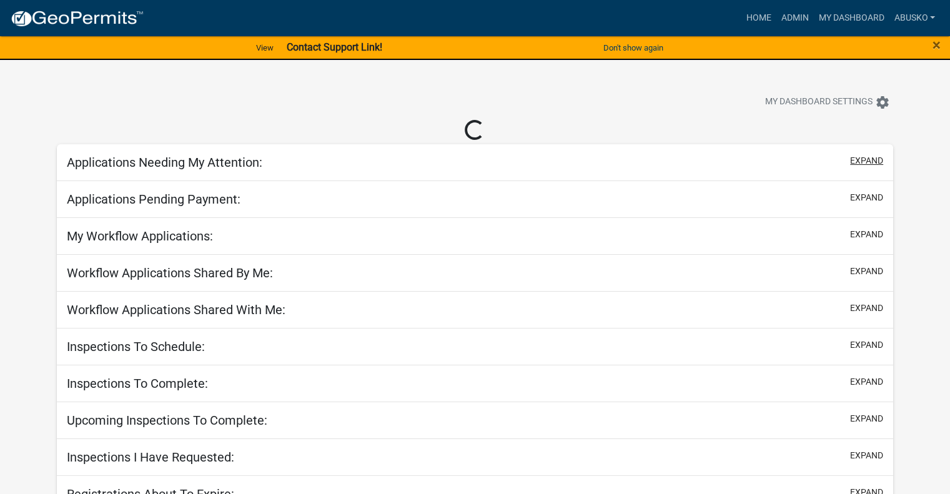
select select "1: 25"
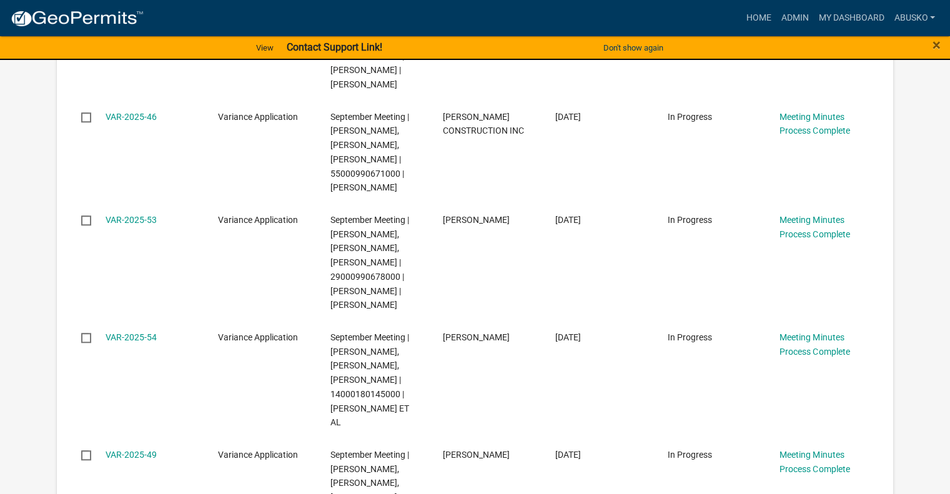
scroll to position [937, 0]
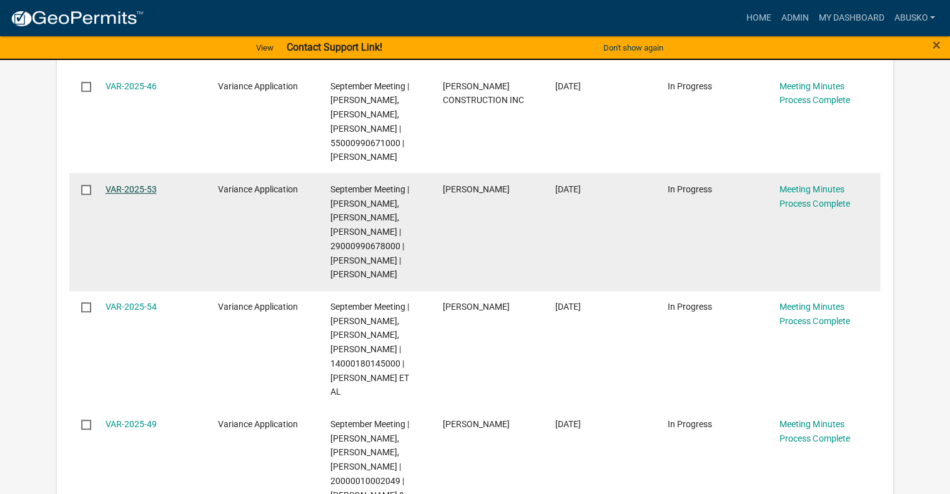
click at [146, 194] on link "VAR-2025-53" at bounding box center [131, 189] width 51 height 10
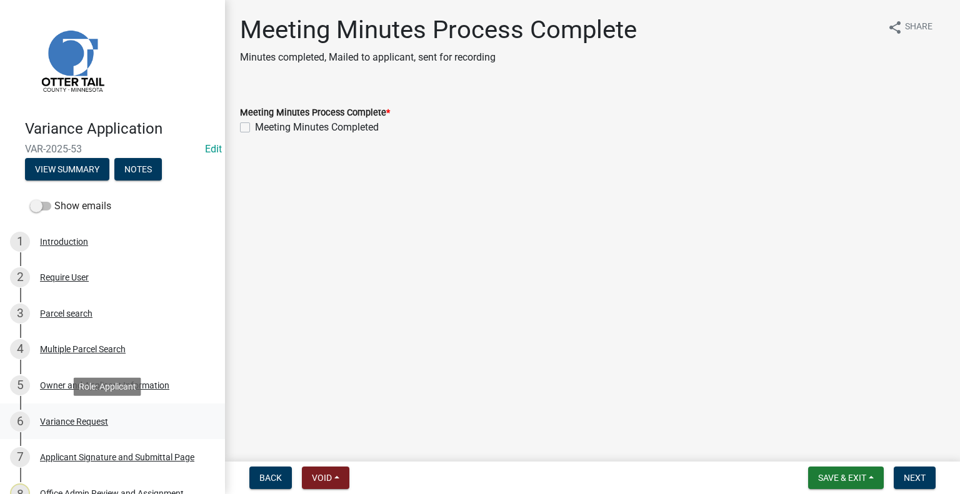
click at [78, 423] on div "Variance Request" at bounding box center [74, 421] width 68 height 9
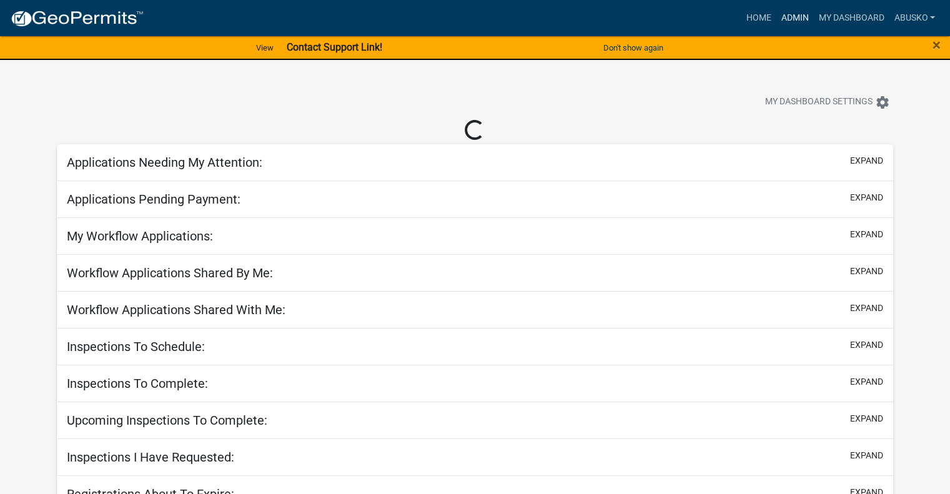
select select "1: 25"
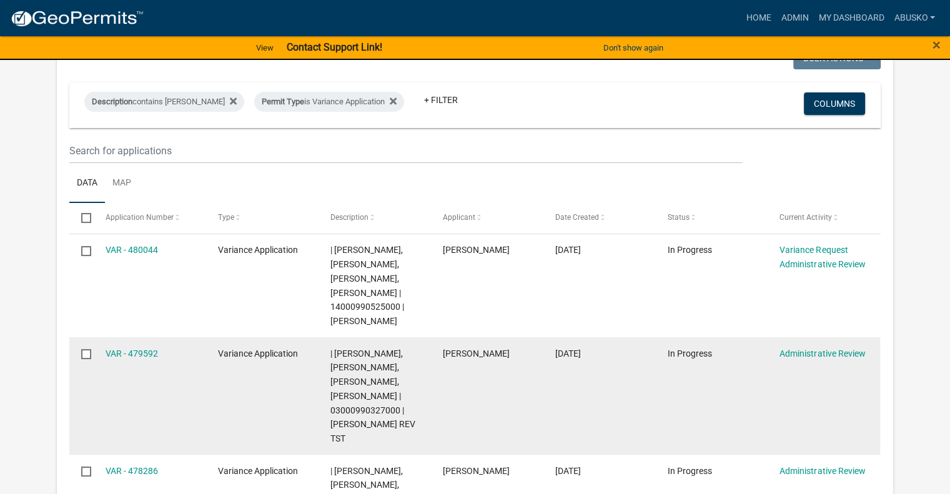
scroll to position [250, 0]
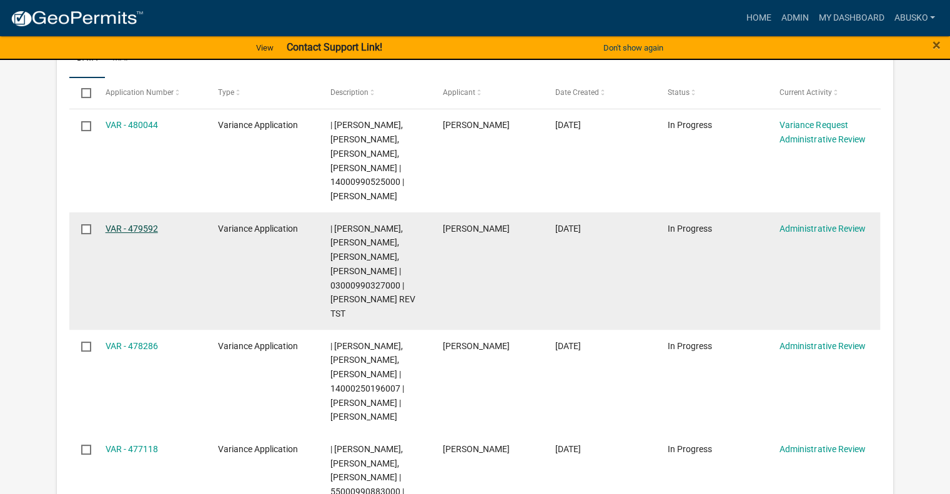
click at [146, 231] on link "VAR - 479592" at bounding box center [132, 229] width 52 height 10
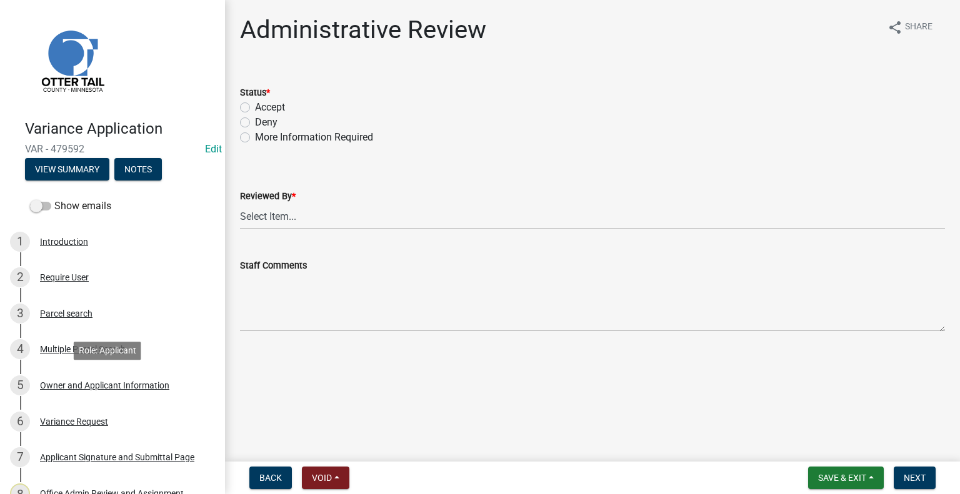
click at [85, 384] on div "Owner and Applicant Information" at bounding box center [104, 385] width 129 height 9
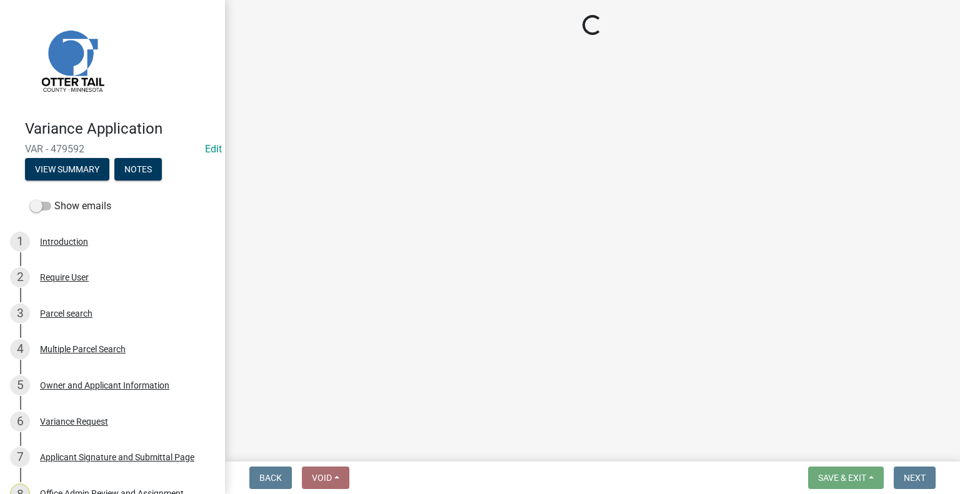
select select "a2d270ad-5657-48d3-98ac-70f45edd23de"
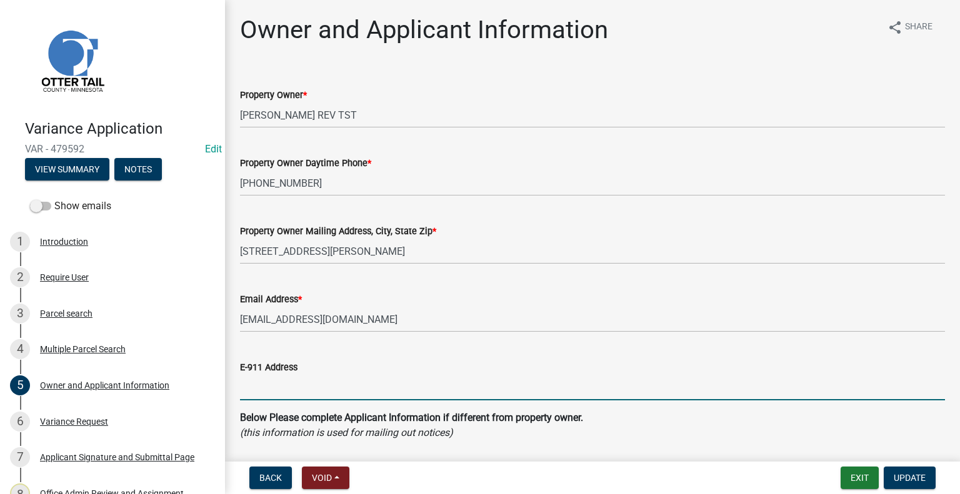
click at [289, 380] on input "E-911 Address" at bounding box center [592, 388] width 705 height 26
click at [295, 385] on input "None" at bounding box center [592, 388] width 705 height 26
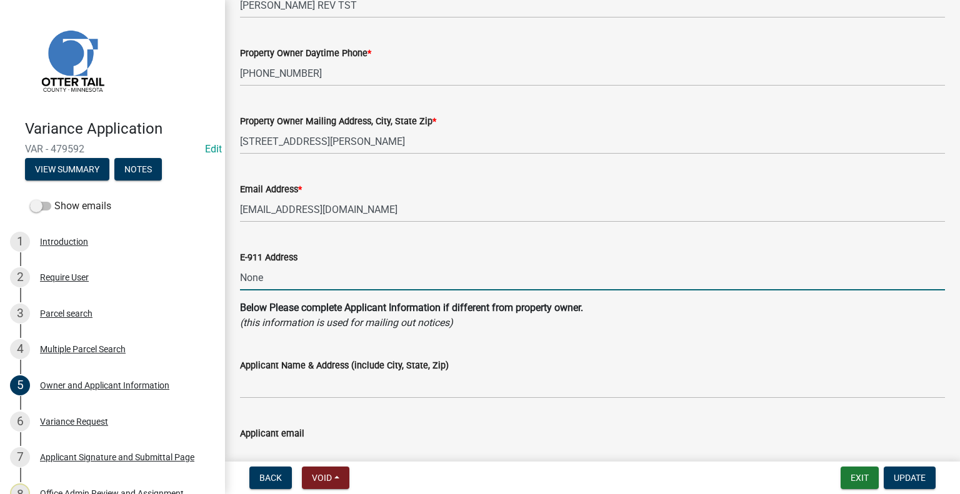
scroll to position [187, 0]
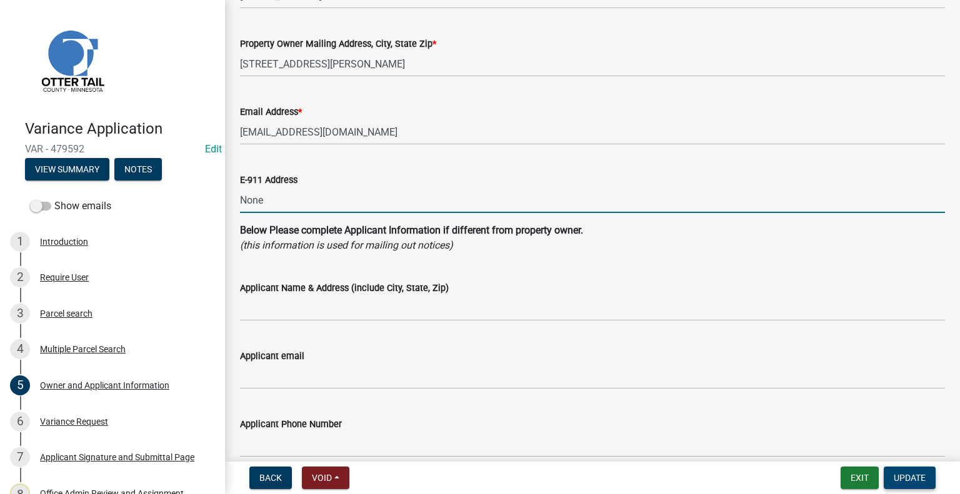
type input "None"
click at [915, 477] on span "Update" at bounding box center [909, 478] width 32 height 10
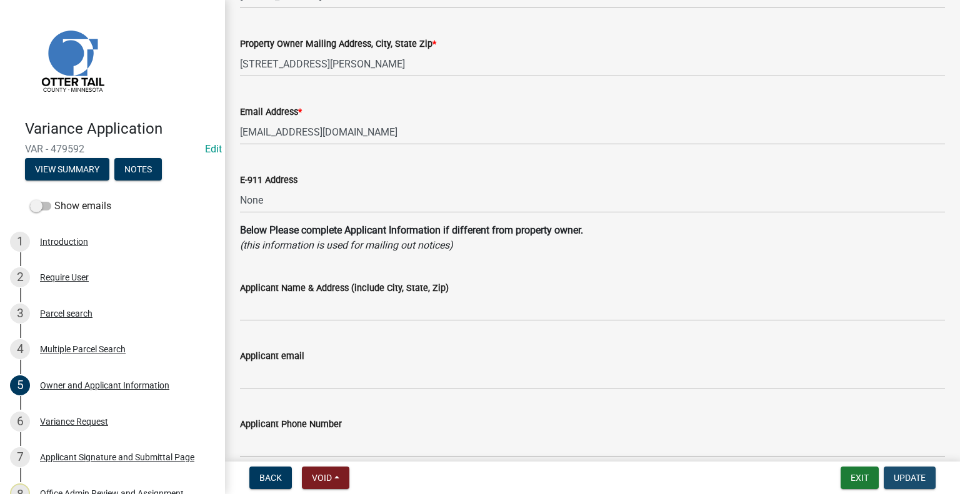
scroll to position [0, 0]
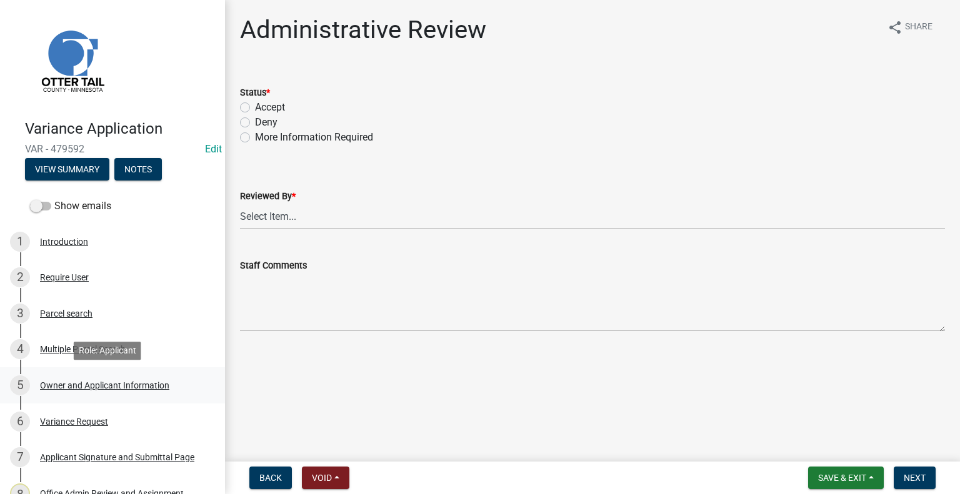
click at [65, 387] on div "Owner and Applicant Information" at bounding box center [104, 385] width 129 height 9
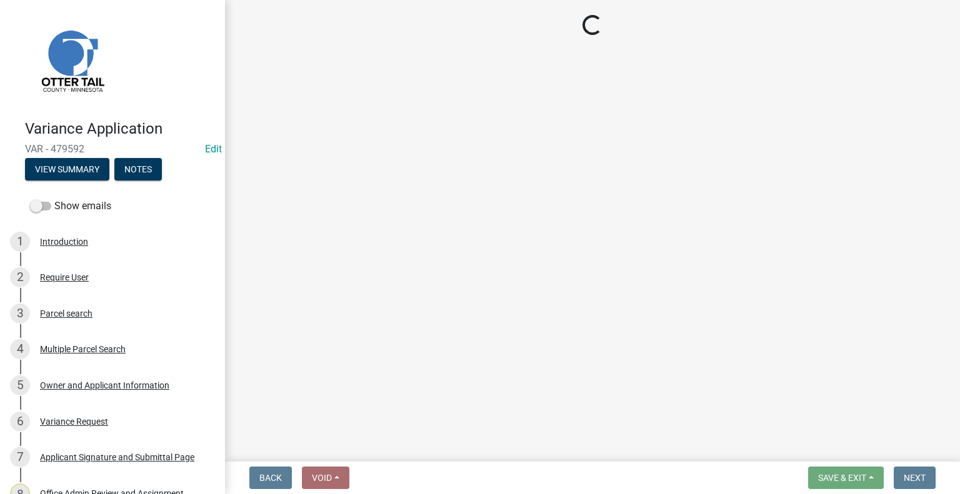
select select "a2d270ad-5657-48d3-98ac-70f45edd23de"
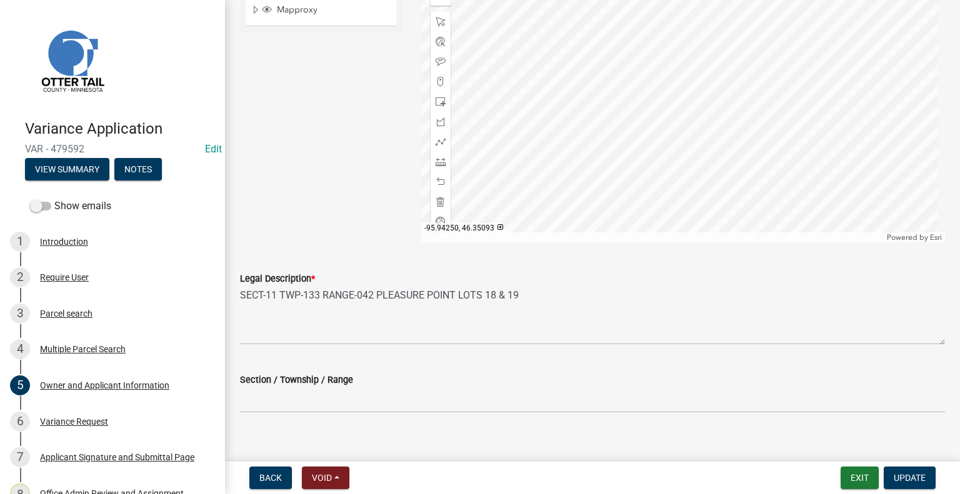
scroll to position [1215, 0]
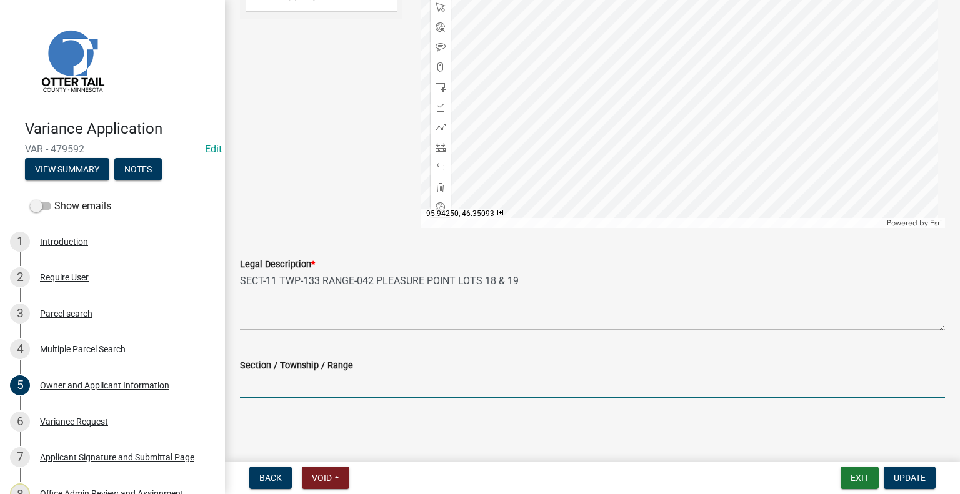
click at [256, 390] on input "Section / Township / Range" at bounding box center [592, 386] width 705 height 26
type input "11 - 133 - 42"
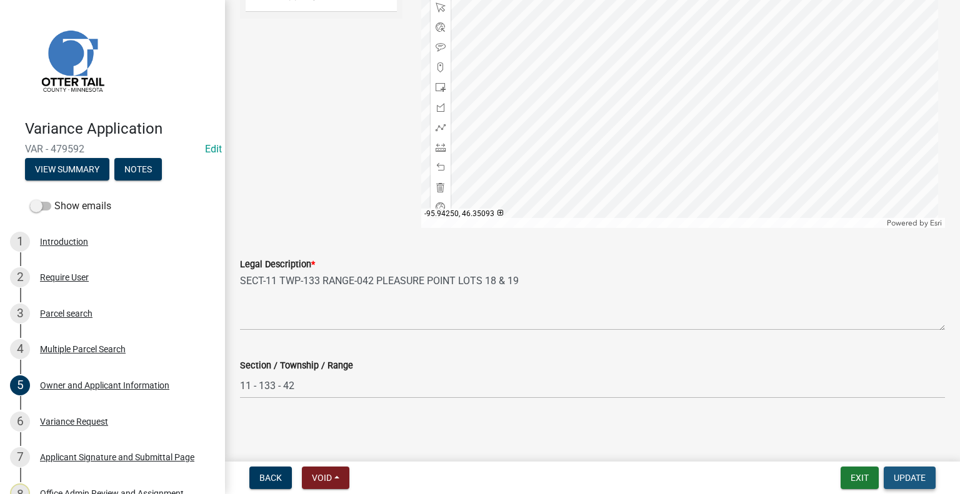
click at [896, 477] on span "Update" at bounding box center [909, 478] width 32 height 10
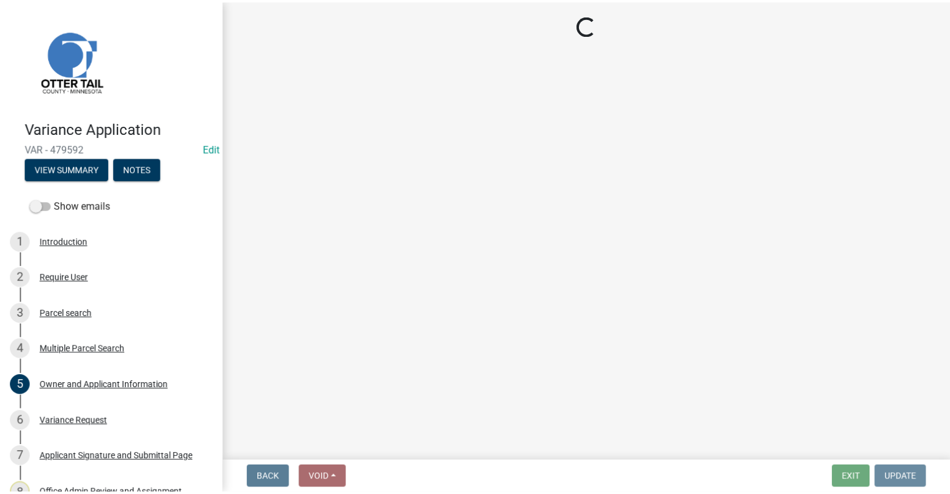
scroll to position [0, 0]
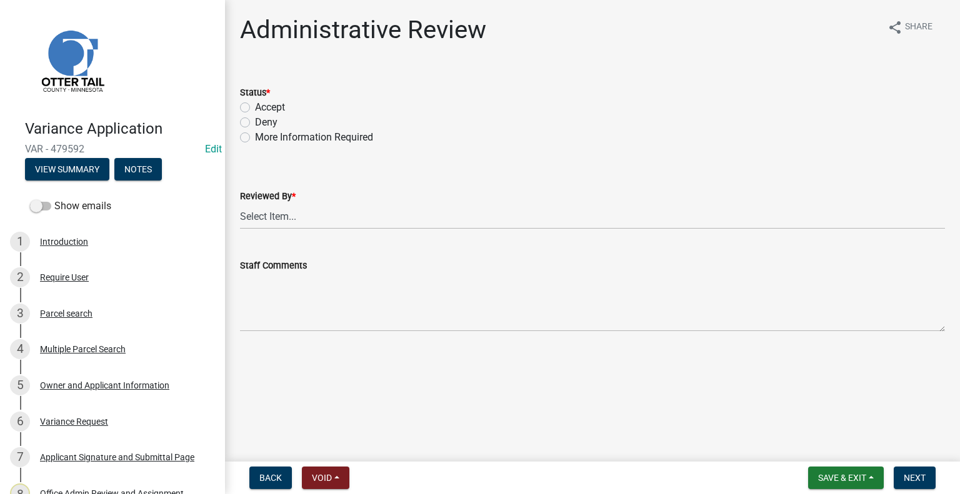
click at [235, 343] on div "Administrative Review share Share Status * Accept Deny More Information Require…" at bounding box center [592, 184] width 723 height 338
click at [847, 477] on span "Save & Exit" at bounding box center [842, 478] width 48 height 10
click at [830, 442] on button "Save & Exit" at bounding box center [833, 445] width 100 height 30
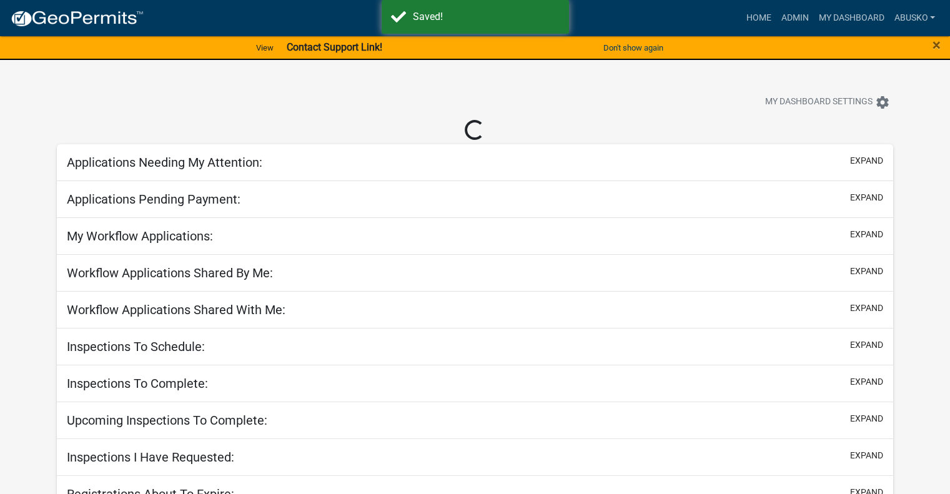
select select "1: 25"
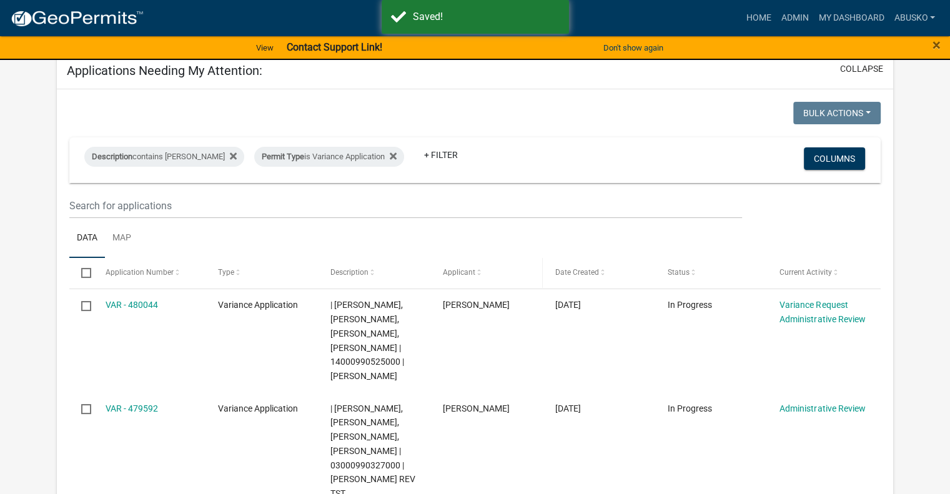
scroll to position [125, 0]
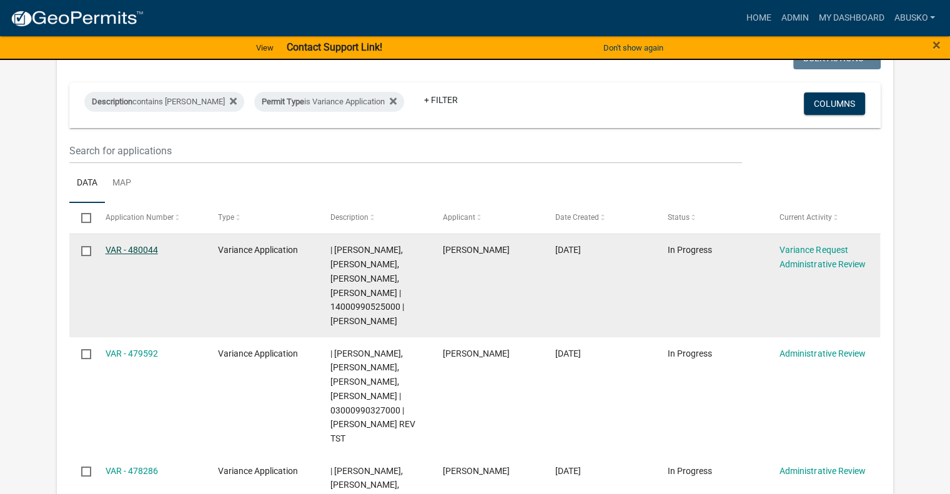
click at [141, 251] on link "VAR - 480044" at bounding box center [132, 250] width 52 height 10
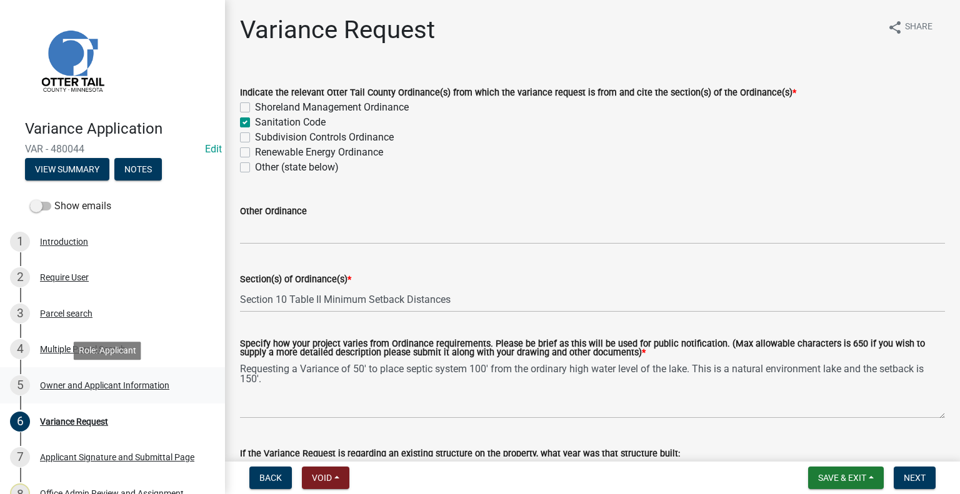
click at [79, 381] on div "Owner and Applicant Information" at bounding box center [104, 385] width 129 height 9
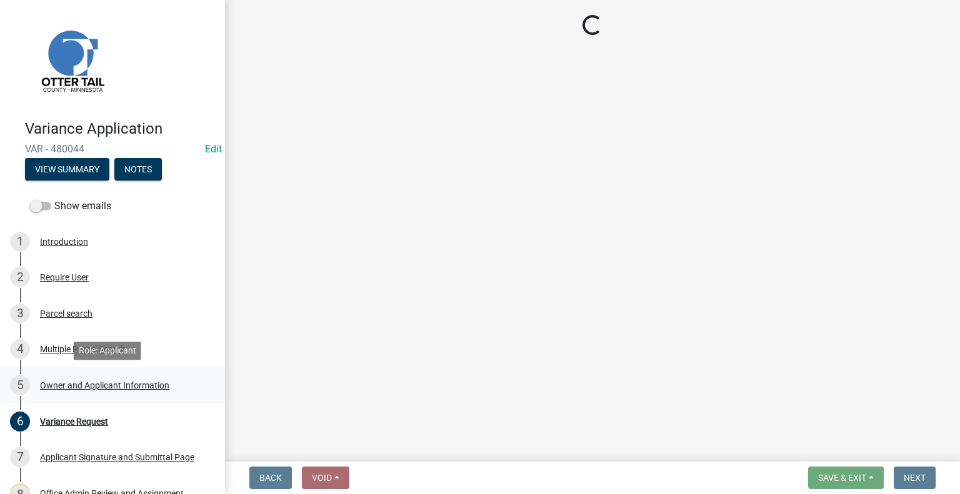
select select "da3f784e-0010-43cd-bd09-4cbc046e05e4"
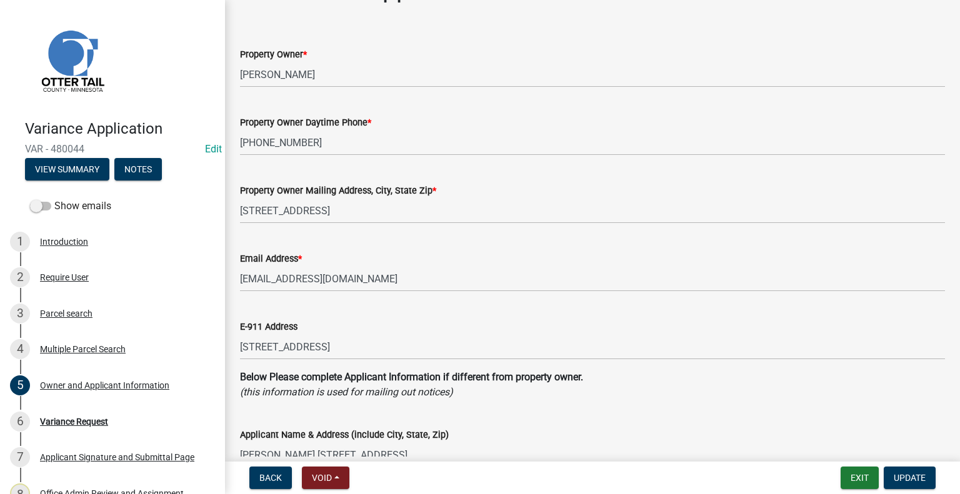
scroll to position [62, 0]
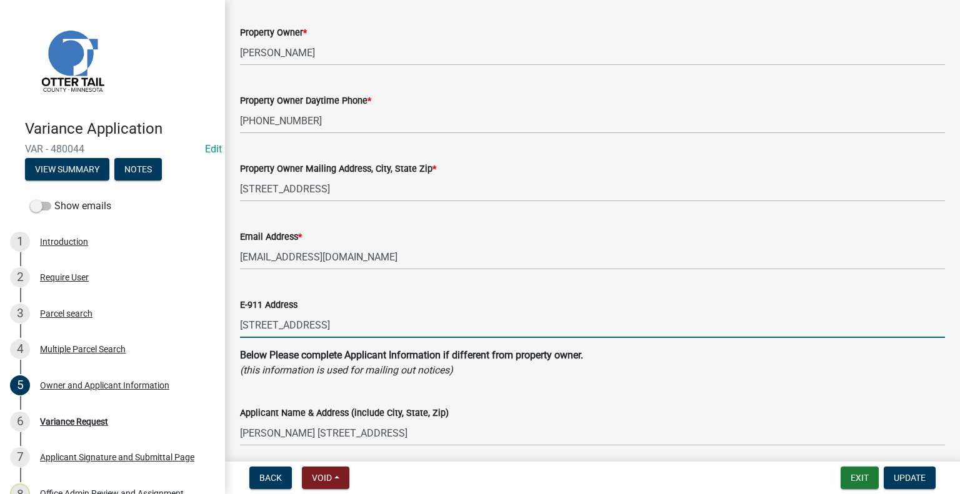
click at [360, 327] on input "[STREET_ADDRESS]" at bounding box center [592, 325] width 705 height 26
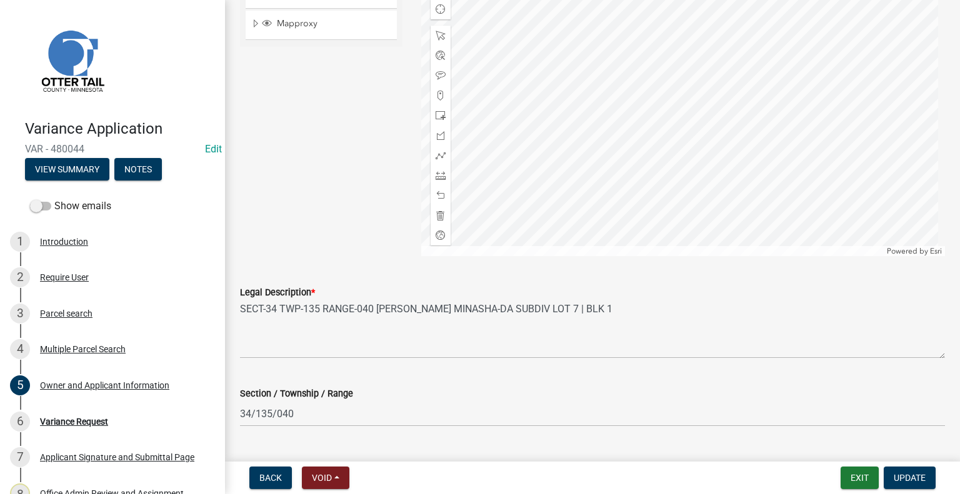
scroll to position [1215, 0]
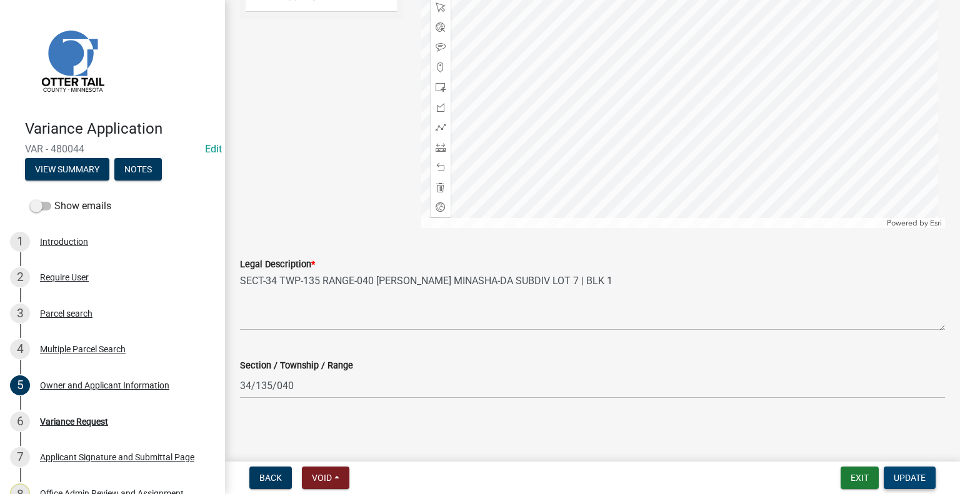
type input "[STREET_ADDRESS]"
click at [894, 475] on span "Update" at bounding box center [909, 478] width 32 height 10
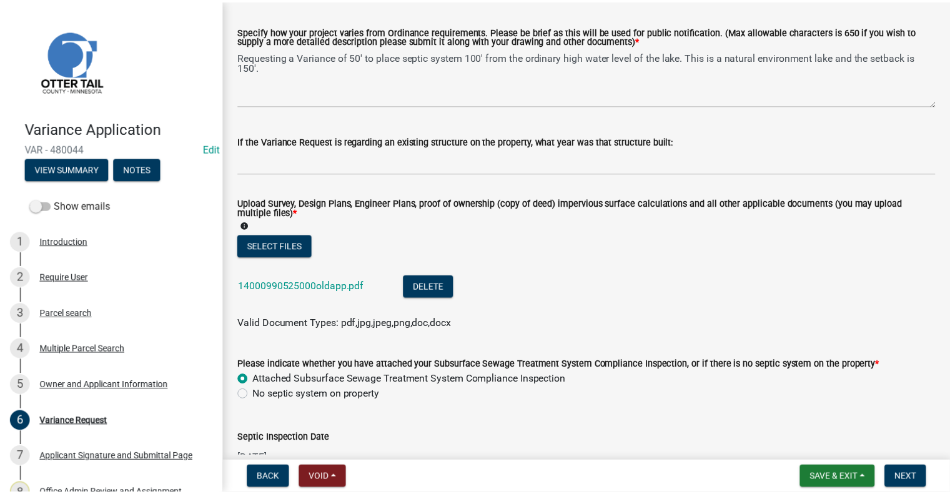
scroll to position [0, 0]
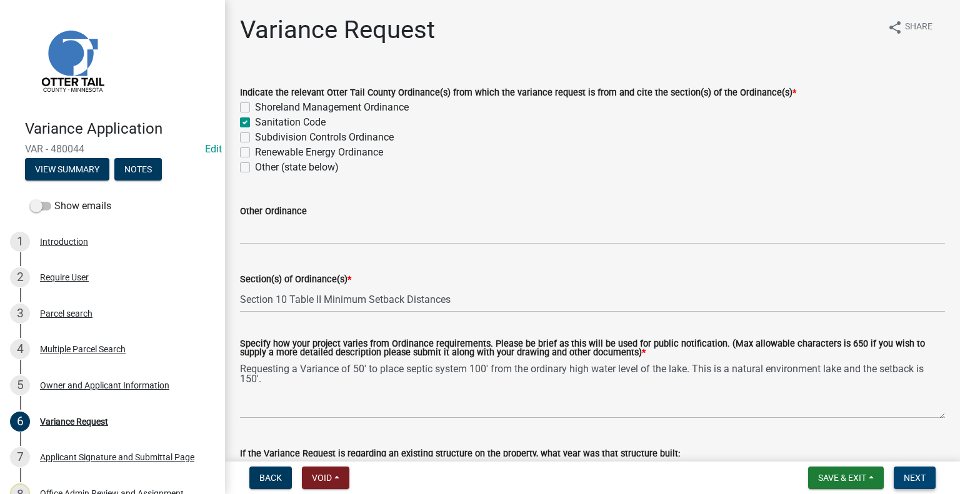
click at [902, 480] on button "Next" at bounding box center [914, 478] width 42 height 22
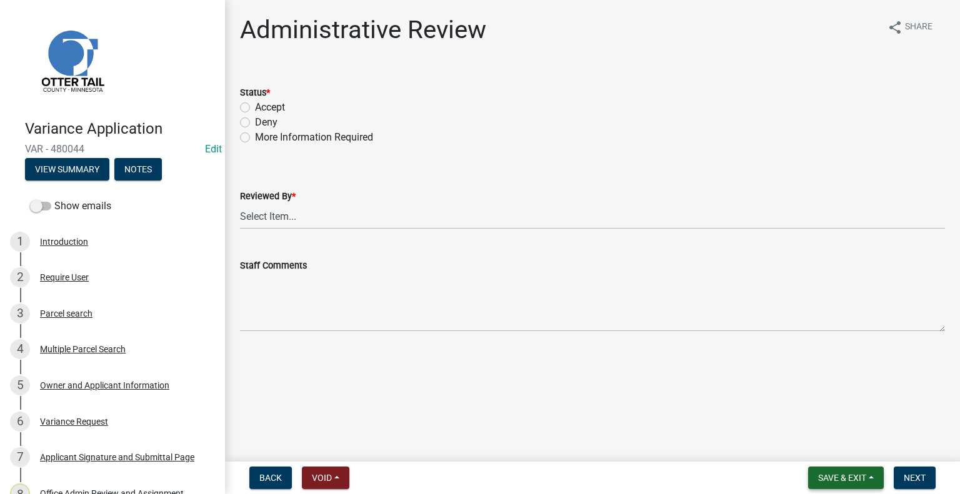
click at [853, 480] on span "Save & Exit" at bounding box center [842, 478] width 48 height 10
click at [837, 450] on button "Save & Exit" at bounding box center [833, 445] width 100 height 30
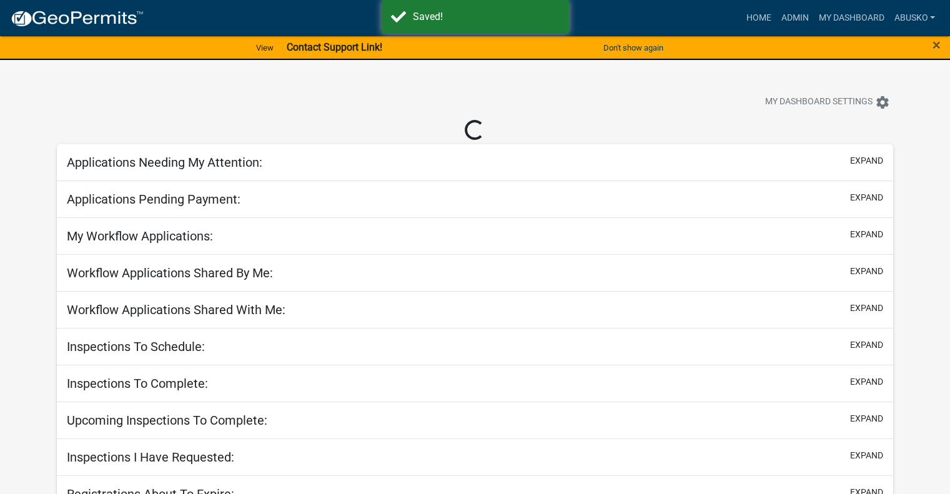
select select "1: 25"
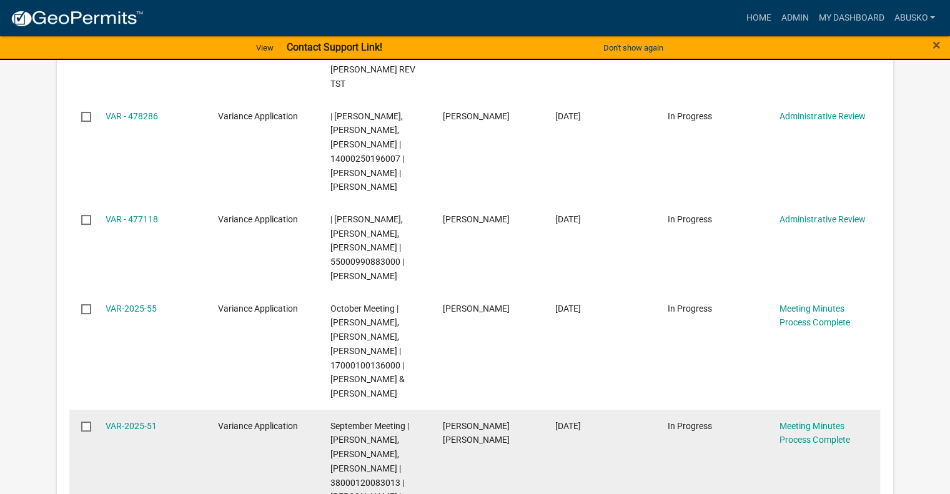
scroll to position [500, 0]
